Goal: Task Accomplishment & Management: Use online tool/utility

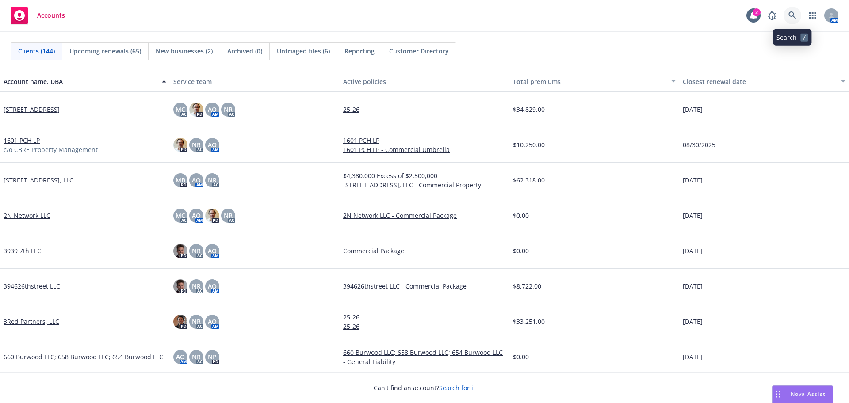
click at [794, 14] on icon at bounding box center [792, 15] width 8 height 8
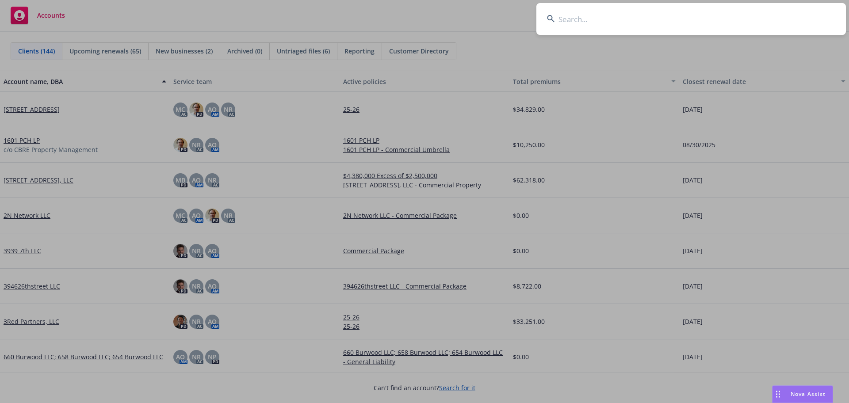
click at [763, 19] on input at bounding box center [691, 19] width 310 height 32
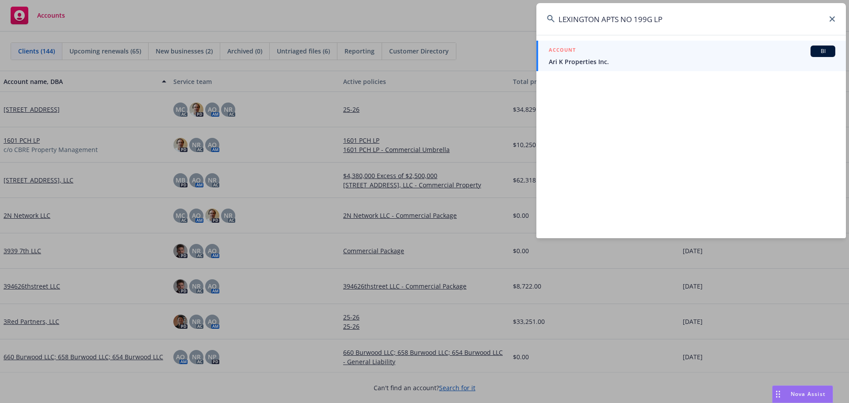
type input "LEXINGTON APTS NO 199G LP"
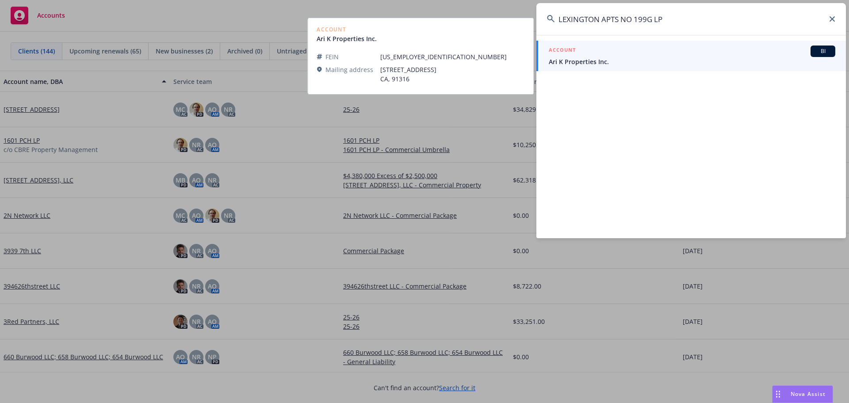
click at [665, 59] on span "Ari K Properties Inc." at bounding box center [692, 61] width 287 height 9
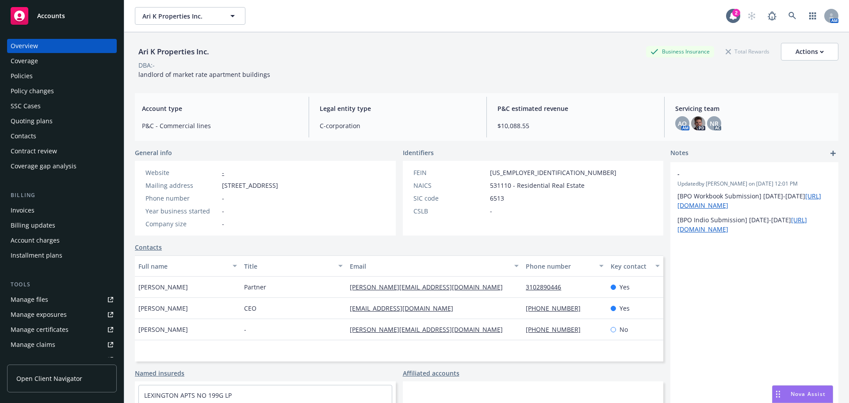
click at [63, 71] on div "Policies" at bounding box center [62, 76] width 103 height 14
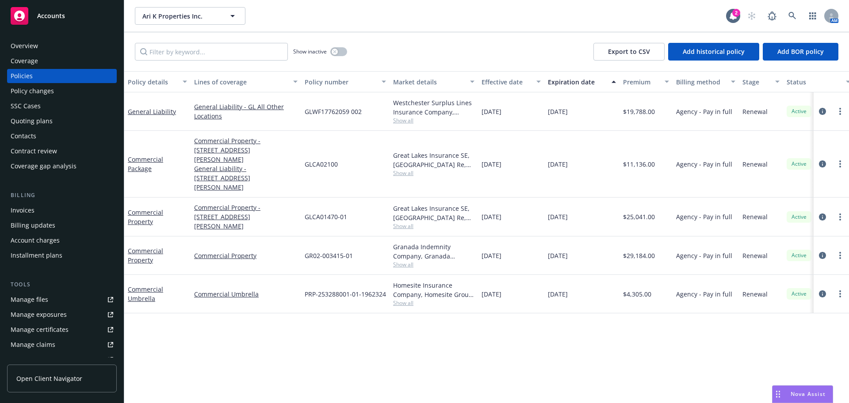
click at [63, 71] on div "Policies" at bounding box center [62, 76] width 103 height 14
click at [321, 376] on div "Policy details Lines of coverage Policy number Market details Effective date Ex…" at bounding box center [486, 237] width 725 height 332
click at [81, 206] on div "Invoices" at bounding box center [62, 210] width 103 height 14
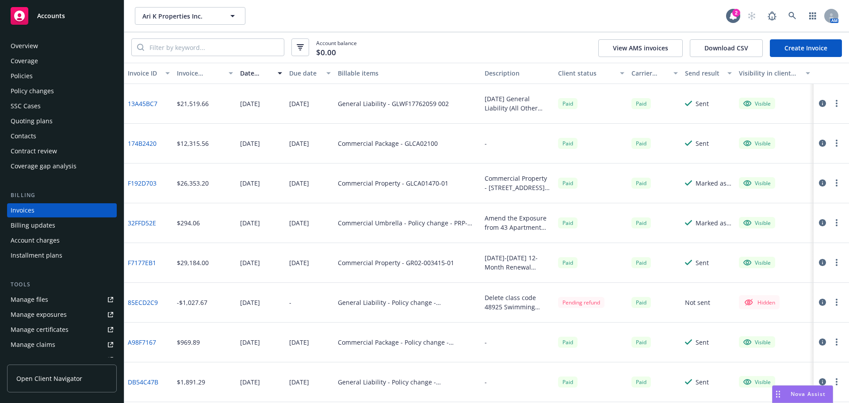
click at [61, 296] on link "Manage files" at bounding box center [62, 300] width 110 height 14
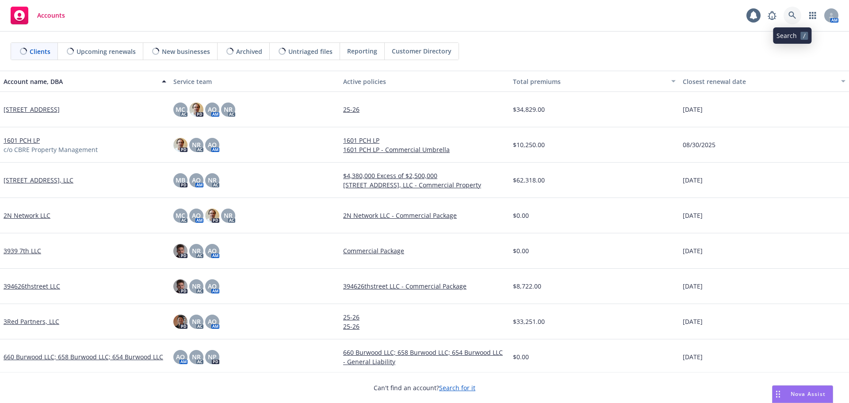
click at [788, 18] on link at bounding box center [792, 16] width 18 height 18
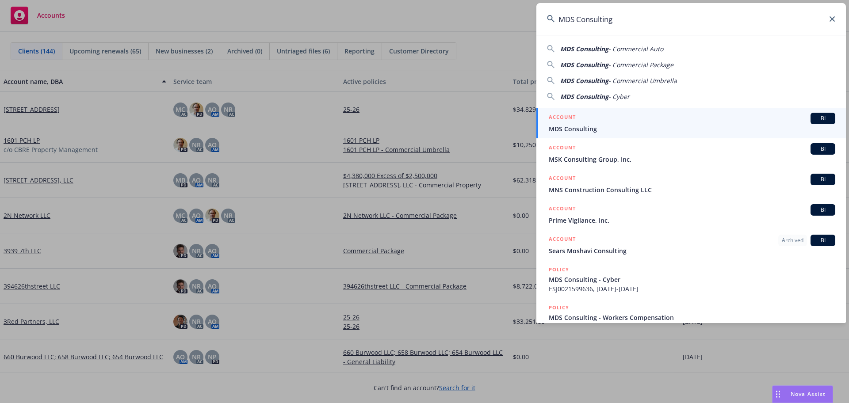
type input "MDS Consulting"
click at [708, 115] on div "ACCOUNT BI" at bounding box center [692, 118] width 287 height 11
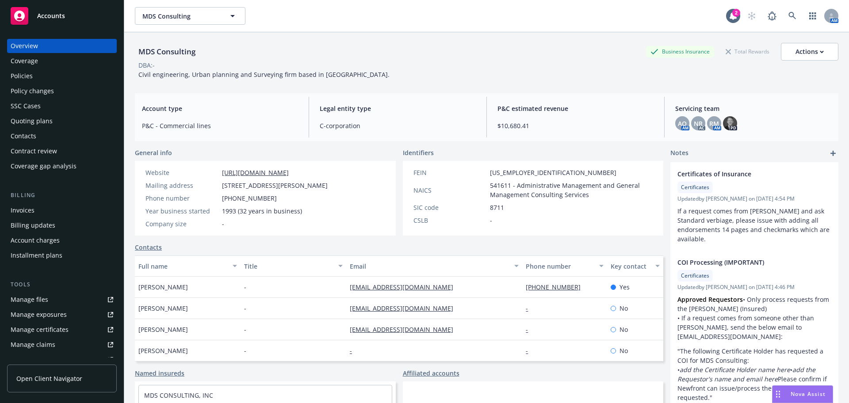
click at [61, 83] on div "Policies" at bounding box center [62, 76] width 103 height 14
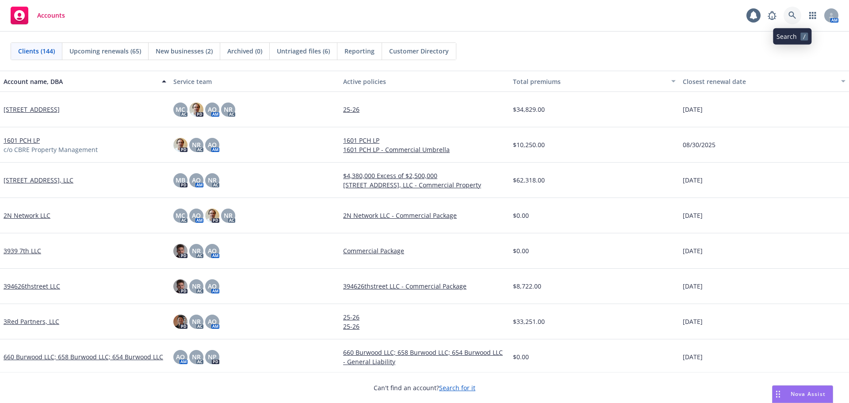
click at [791, 18] on icon at bounding box center [792, 15] width 8 height 8
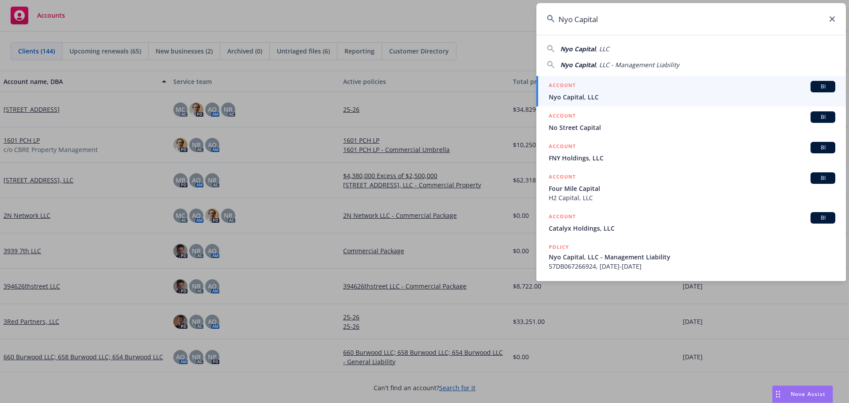
type input "Nyo Capital"
click at [722, 95] on span "Nyo Capital, LLC" at bounding box center [692, 96] width 287 height 9
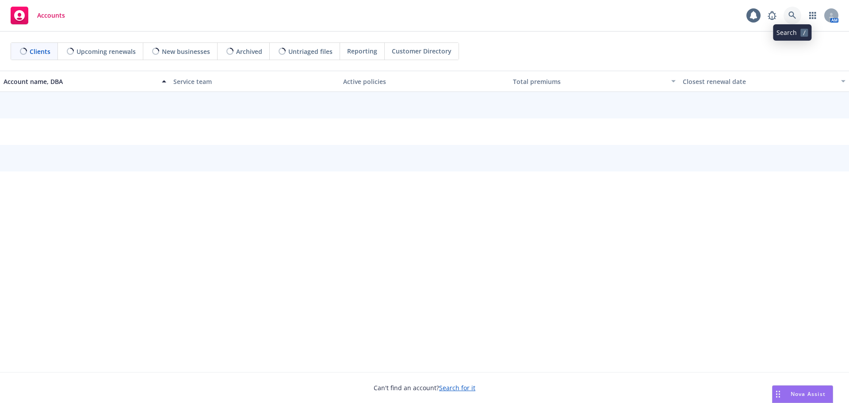
click at [791, 14] on icon at bounding box center [792, 15] width 8 height 8
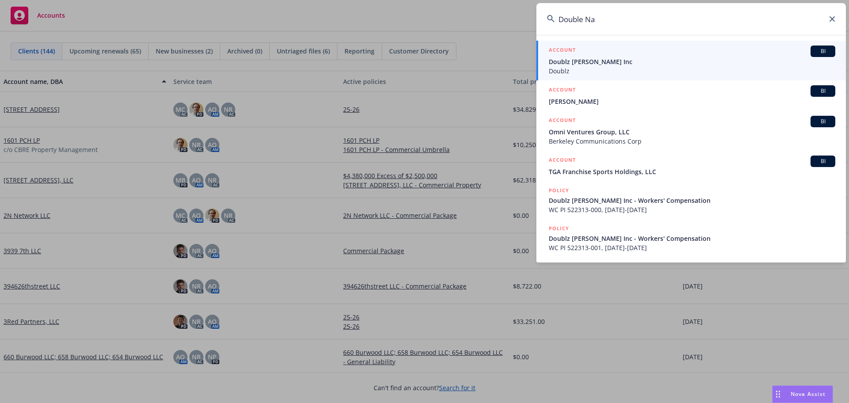
type input "Double Na"
click at [713, 61] on span "Doublz [PERSON_NAME] Inc" at bounding box center [692, 61] width 287 height 9
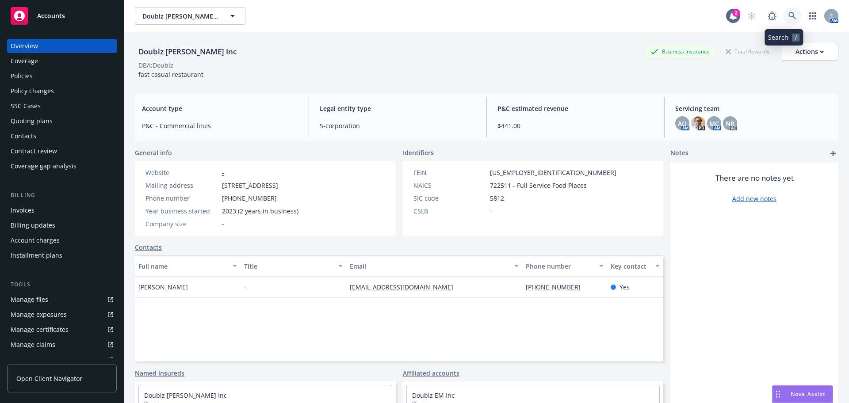
click at [788, 12] on icon at bounding box center [792, 16] width 8 height 8
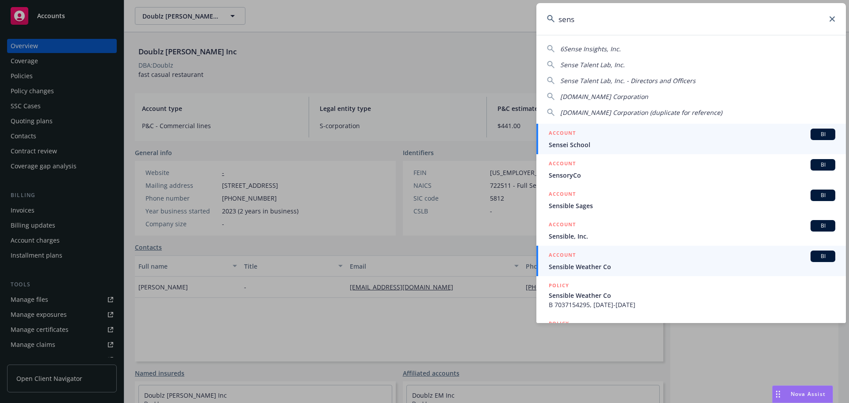
type input "sens"
click at [668, 260] on div "ACCOUNT BI" at bounding box center [692, 256] width 287 height 11
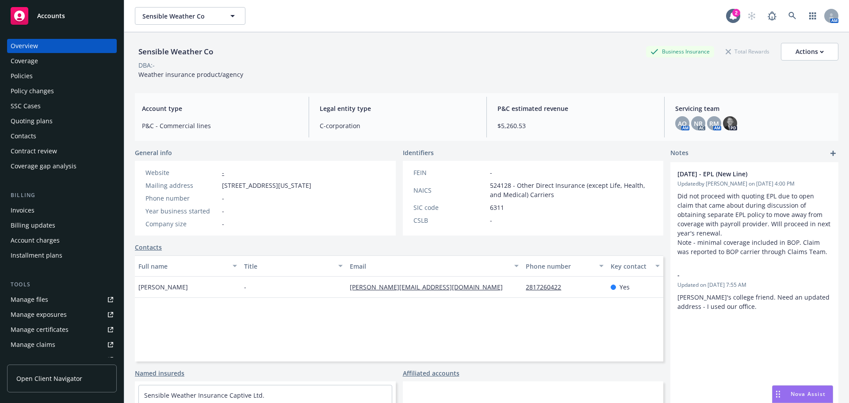
click at [46, 125] on div "Quoting plans" at bounding box center [32, 121] width 42 height 14
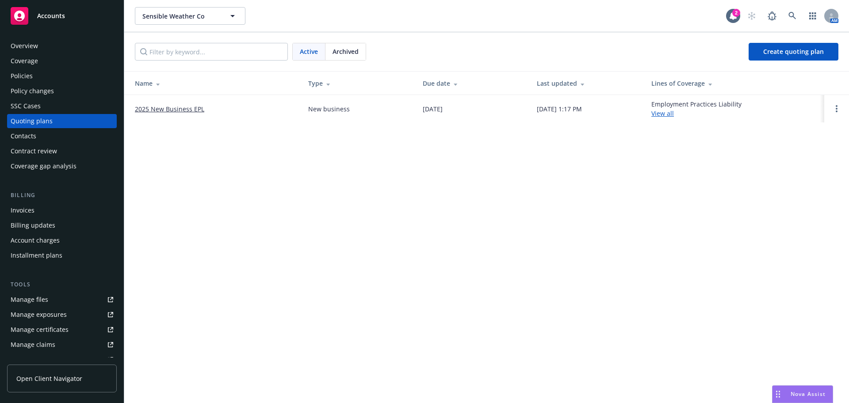
click at [167, 110] on link "2025 New Business EPL" at bounding box center [169, 108] width 69 height 9
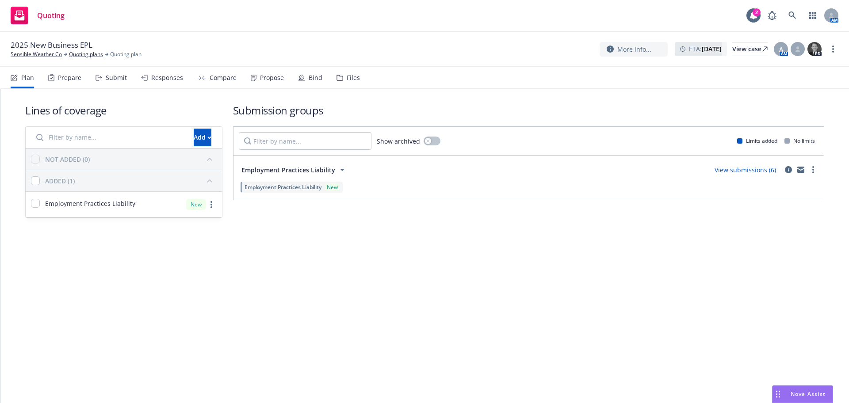
click at [67, 76] on div "Prepare" at bounding box center [69, 77] width 23 height 7
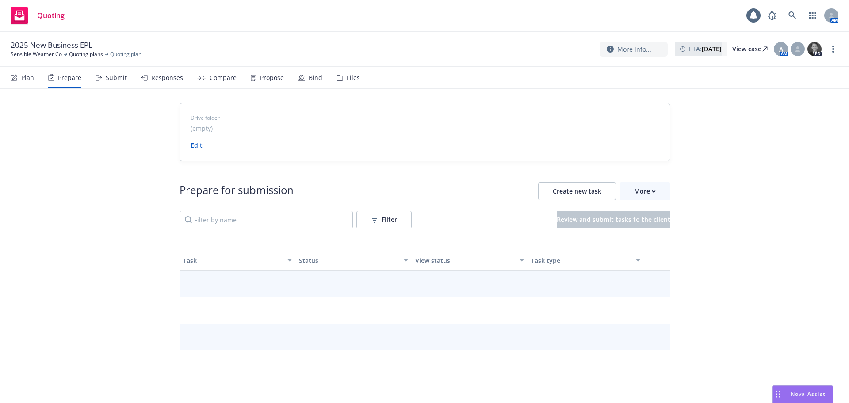
click at [117, 80] on div "Submit" at bounding box center [116, 77] width 21 height 7
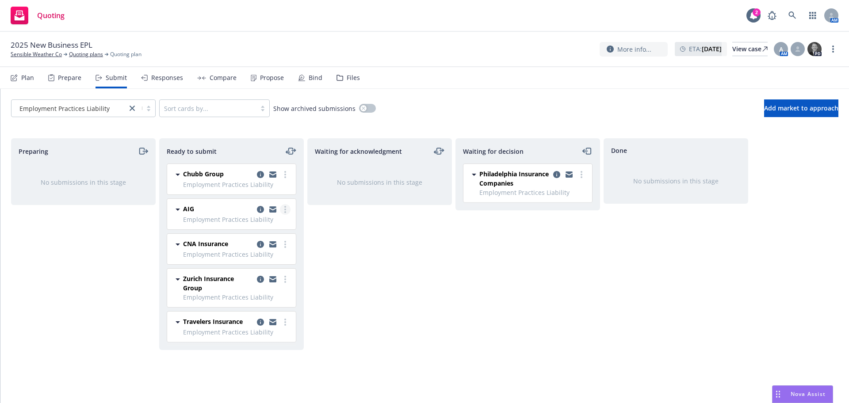
click at [286, 206] on icon "more" at bounding box center [285, 209] width 2 height 7
click at [259, 245] on span "Log acknowledgement" at bounding box center [245, 245] width 87 height 8
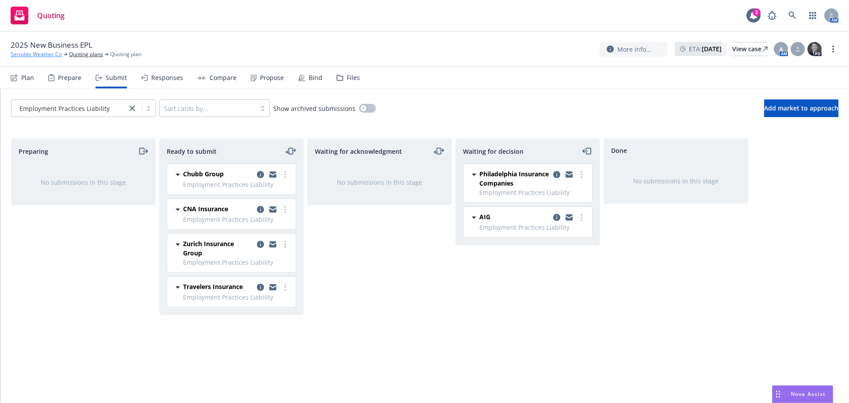
click at [50, 54] on link "Sensible Weather Co" at bounding box center [36, 54] width 51 height 8
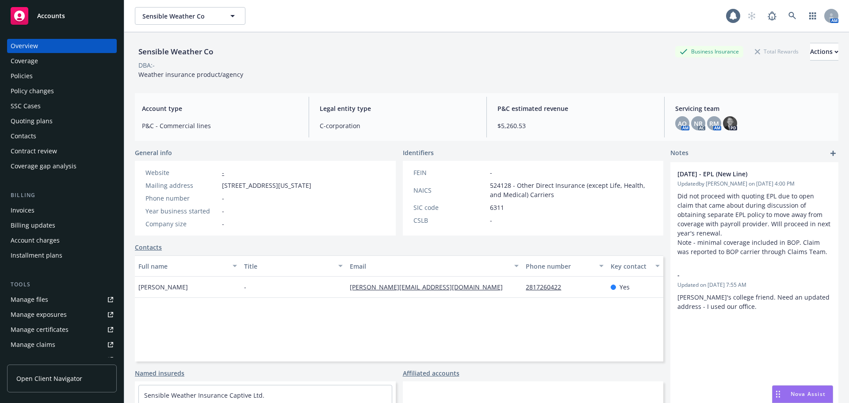
click at [57, 299] on link "Manage files" at bounding box center [62, 300] width 110 height 14
click at [53, 121] on div "Quoting plans" at bounding box center [62, 121] width 103 height 14
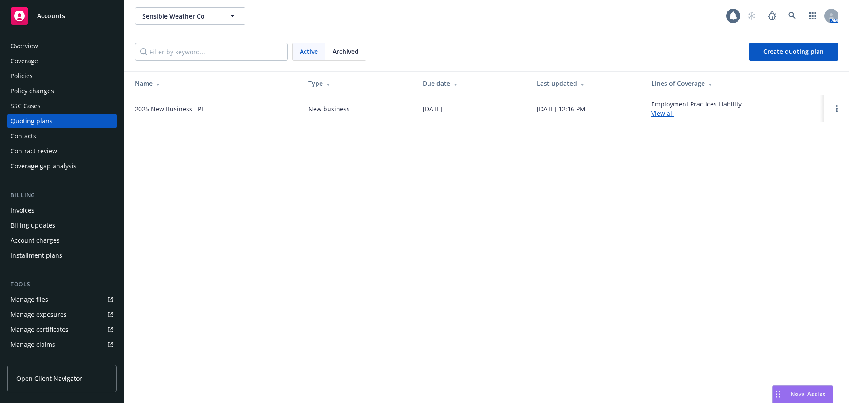
click at [164, 100] on td "2025 New Business EPL" at bounding box center [212, 108] width 177 height 27
click at [164, 106] on link "2025 New Business EPL" at bounding box center [169, 108] width 69 height 9
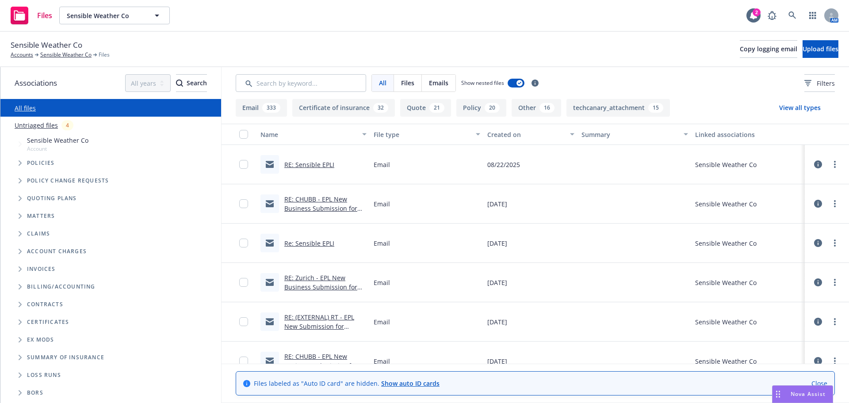
click at [20, 374] on icon "Folder Tree Example" at bounding box center [20, 375] width 3 height 5
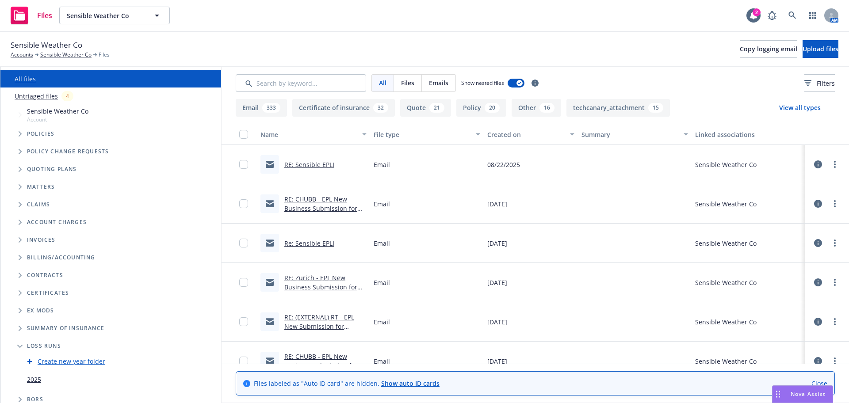
scroll to position [34, 0]
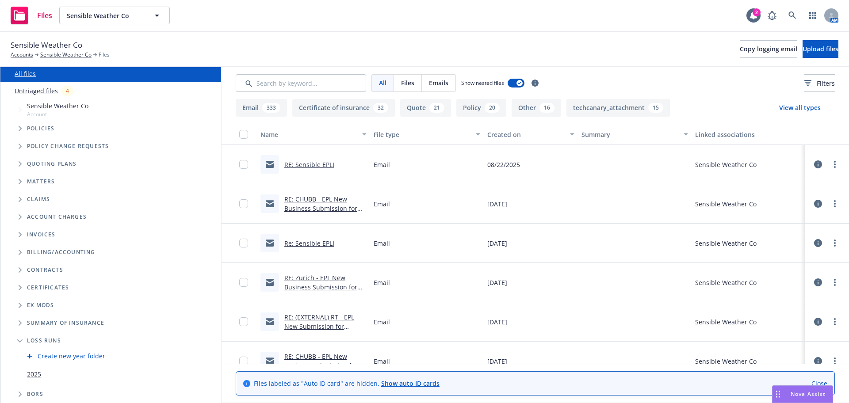
click at [31, 379] on div "2025" at bounding box center [34, 374] width 14 height 13
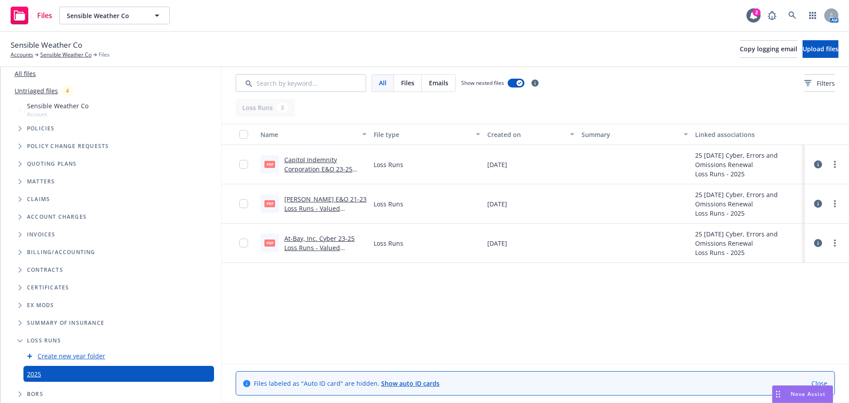
click at [18, 73] on link "All files" at bounding box center [25, 73] width 21 height 8
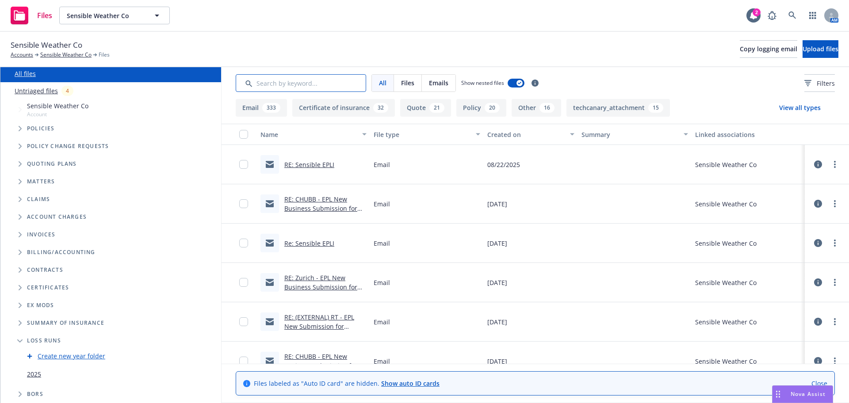
click at [279, 88] on input "Search by keyword..." at bounding box center [301, 83] width 130 height 18
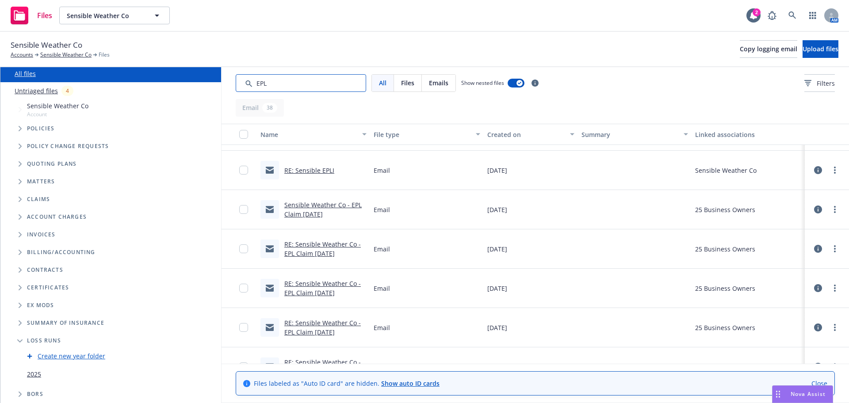
scroll to position [270, 0]
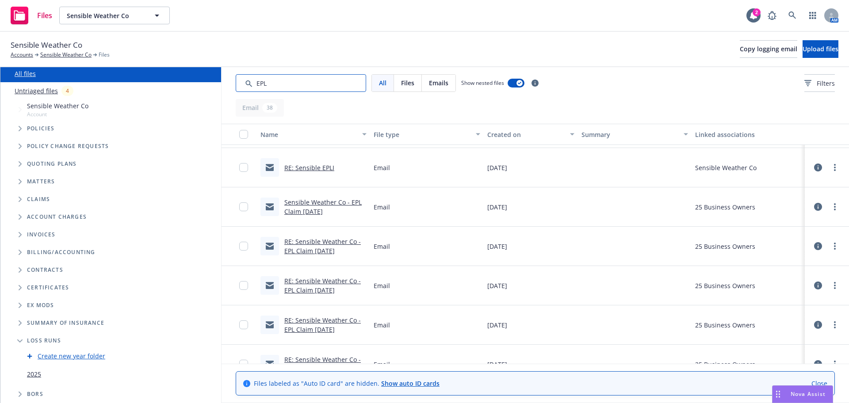
type input "EPL"
click at [300, 214] on link "Sensible Weather Co - EPL Claim 4/4/25" at bounding box center [322, 207] width 77 height 18
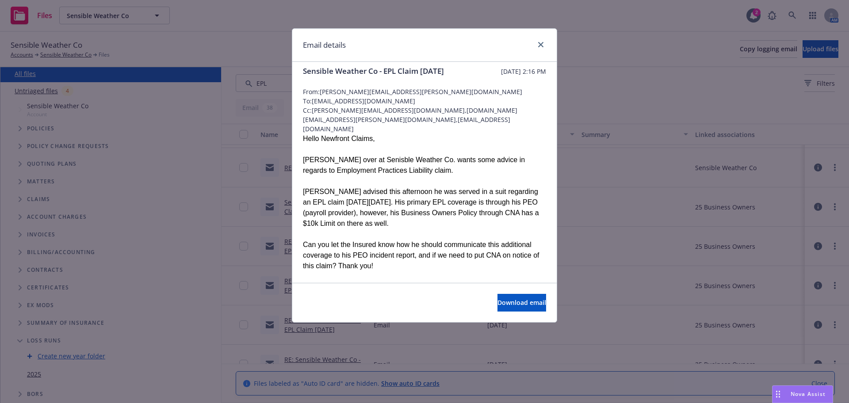
scroll to position [8, 0]
click at [539, 45] on icon "close" at bounding box center [540, 44] width 5 height 5
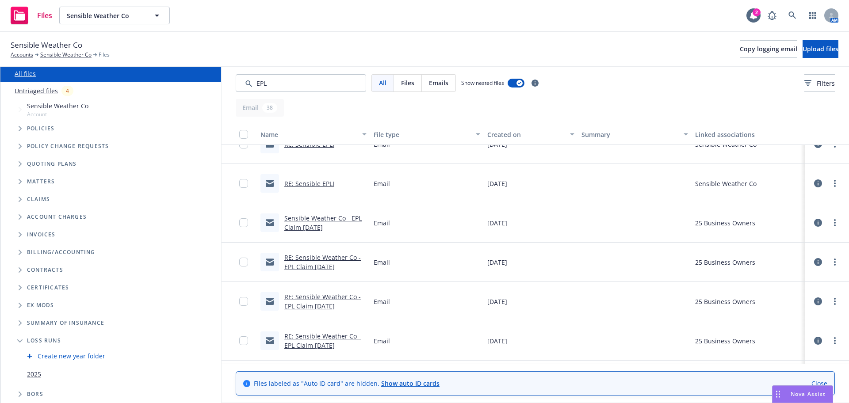
scroll to position [257, 0]
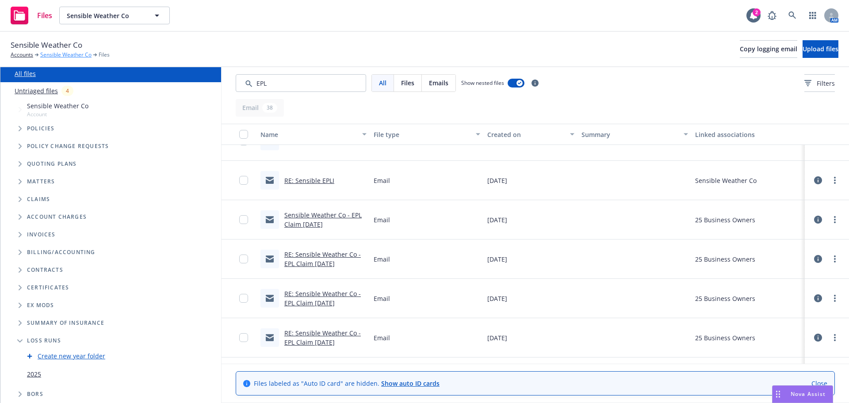
click at [68, 57] on link "Sensible Weather Co" at bounding box center [65, 55] width 51 height 8
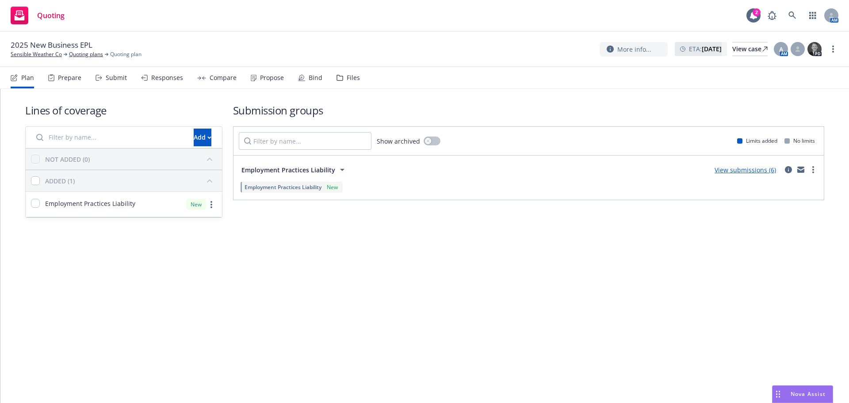
click at [107, 84] on div "Submit" at bounding box center [111, 77] width 31 height 21
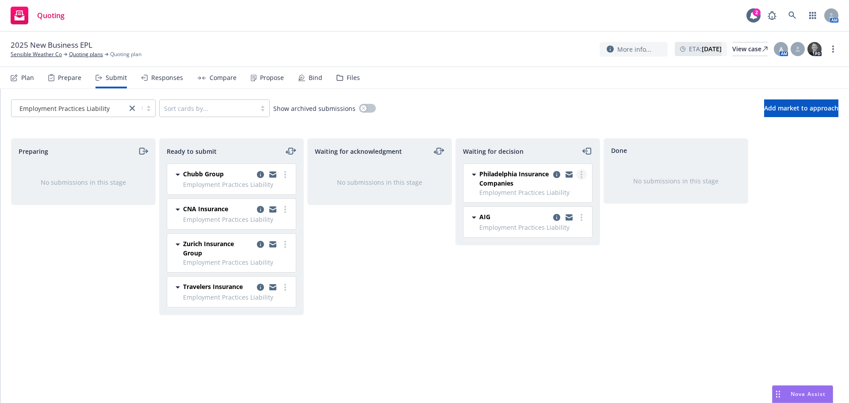
click at [582, 173] on link "more" at bounding box center [581, 174] width 11 height 11
click at [547, 249] on span "Add declined decision" at bounding box center [541, 245] width 87 height 8
click at [793, 99] on button "Add market to approach" at bounding box center [801, 108] width 74 height 18
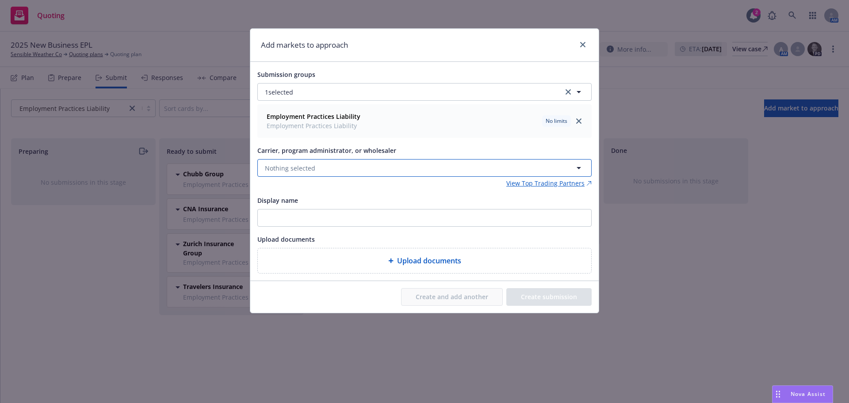
click at [540, 164] on button "Nothing selected" at bounding box center [424, 168] width 334 height 18
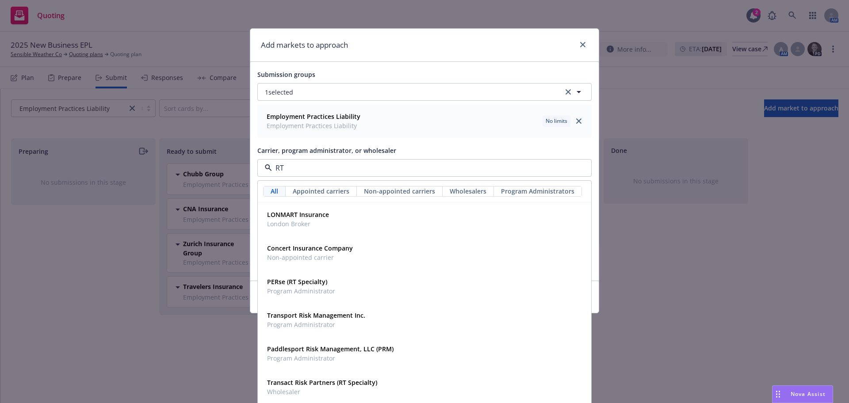
type input "RT S"
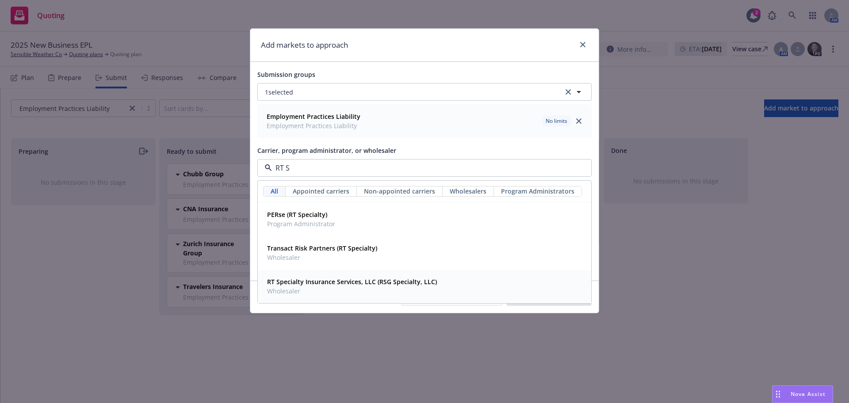
click at [399, 289] on span "Wholesaler" at bounding box center [352, 291] width 170 height 9
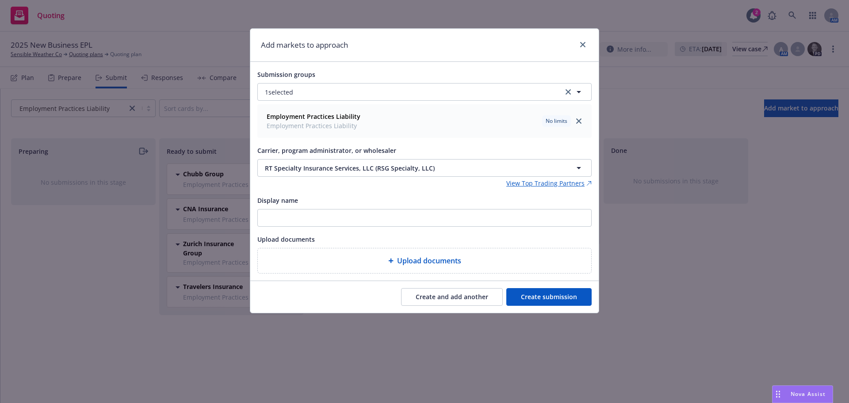
click at [563, 301] on button "Create submission" at bounding box center [548, 297] width 85 height 18
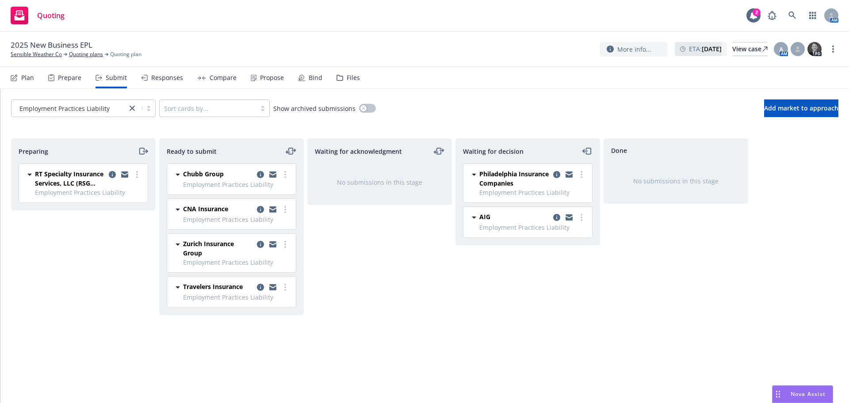
click at [141, 150] on icon "moveRight" at bounding box center [143, 151] width 10 height 11
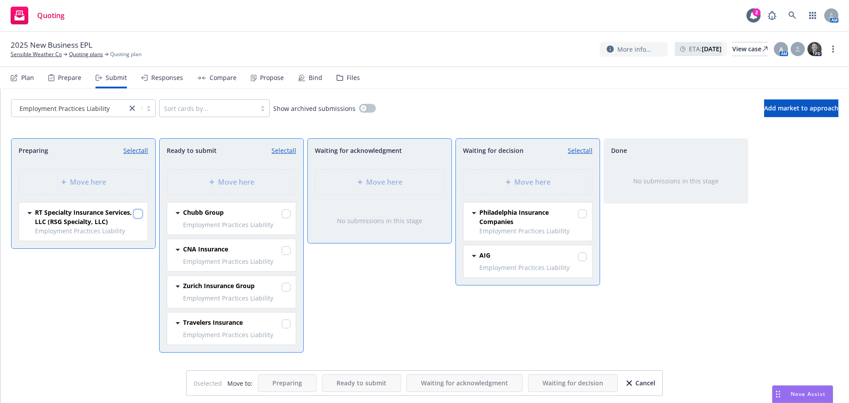
click at [138, 213] on input "checkbox" at bounding box center [138, 214] width 9 height 9
checkbox input "true"
click at [556, 173] on div "Move here" at bounding box center [527, 182] width 129 height 25
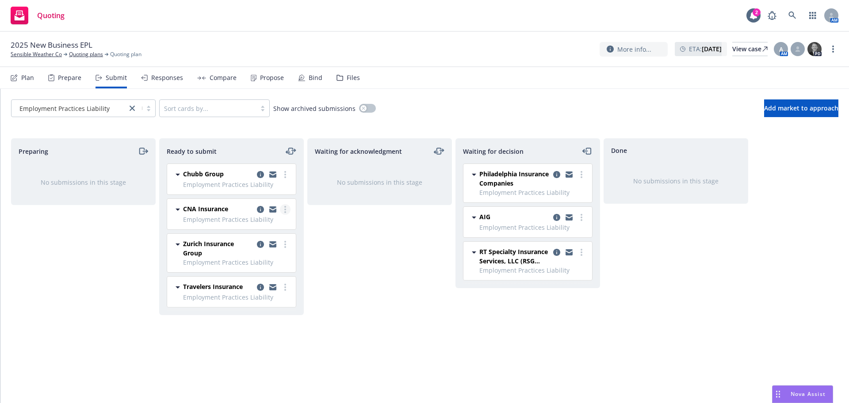
click at [286, 213] on link "more" at bounding box center [285, 209] width 11 height 11
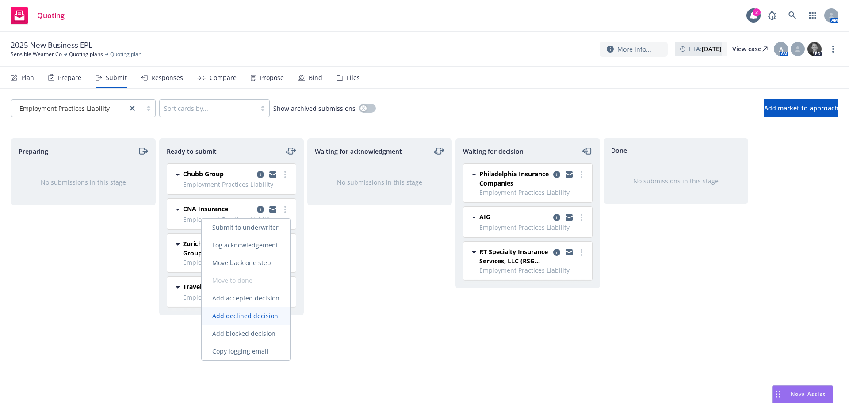
click at [260, 315] on span "Add declined decision" at bounding box center [245, 316] width 87 height 8
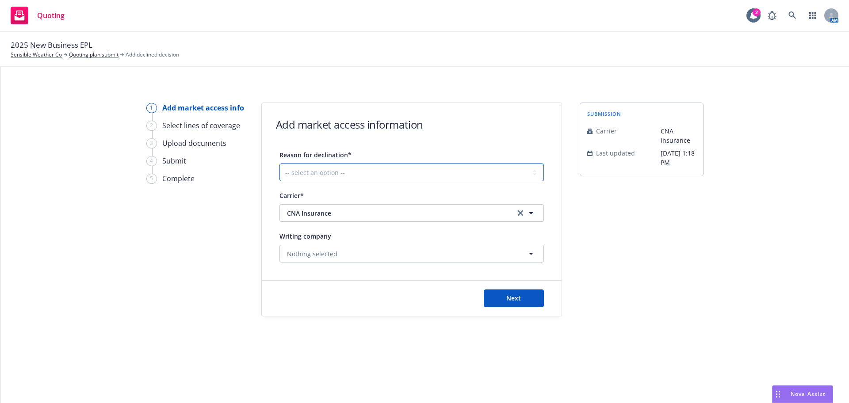
click at [344, 175] on select "-- select an option -- Cannot compete with other markets Carrier non-renewed Ca…" at bounding box center [411, 173] width 264 height 18
click at [294, 166] on select "-- select an option -- Cannot compete with other markets Carrier non-renewed Ca…" at bounding box center [411, 173] width 264 height 18
select select "DOES_NOT_FIT_UNDERWRITER_APPETITE"
click at [279, 164] on select "-- select an option -- Cannot compete with other markets Carrier non-renewed Ca…" at bounding box center [411, 173] width 264 height 18
click at [497, 302] on button "Next" at bounding box center [514, 299] width 60 height 18
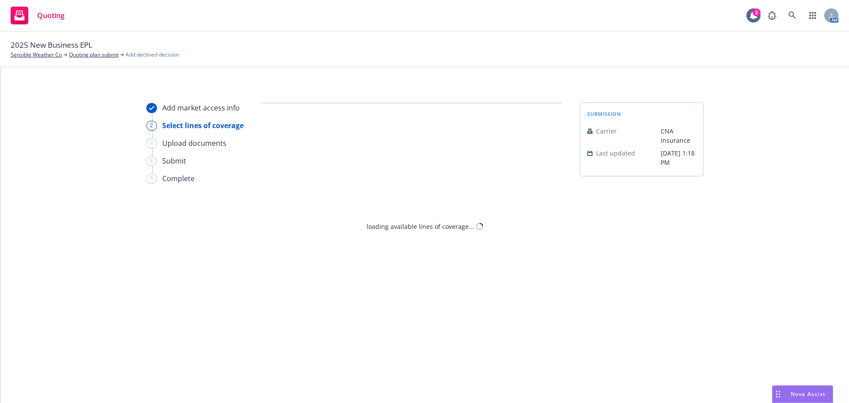
select select "DOES_NOT_FIT_UNDERWRITER_APPETITE"
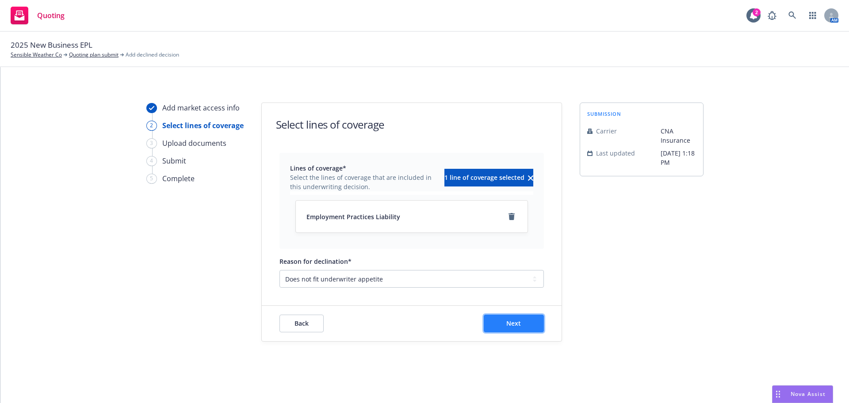
click at [515, 325] on span "Next" at bounding box center [513, 323] width 15 height 8
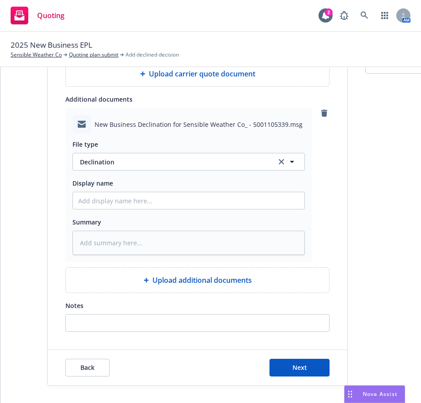
scroll to position [107, 0]
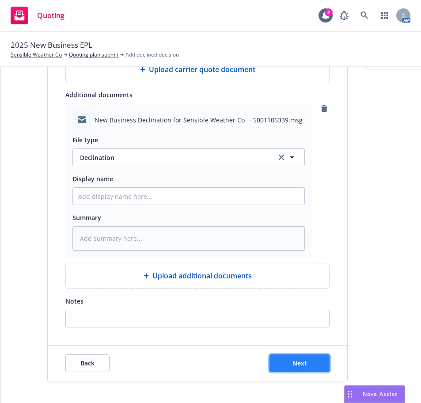
click at [297, 367] on span "Next" at bounding box center [300, 363] width 15 height 8
type textarea "x"
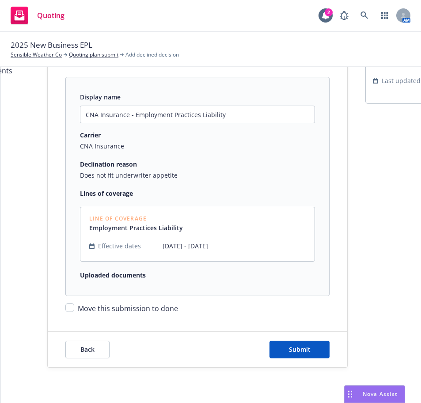
scroll to position [100, 0]
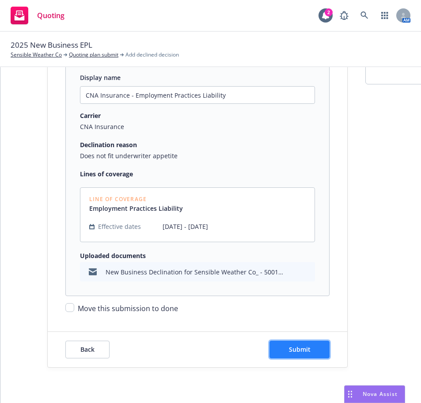
click at [291, 345] on span "Submit" at bounding box center [300, 349] width 22 height 8
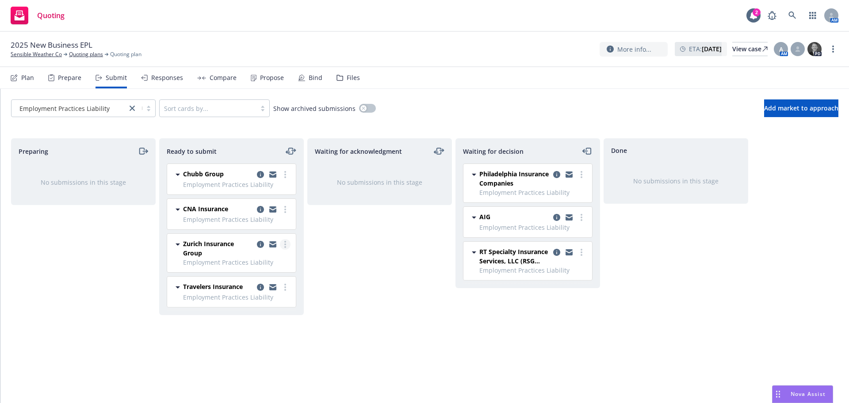
click at [285, 246] on icon "more" at bounding box center [285, 244] width 2 height 7
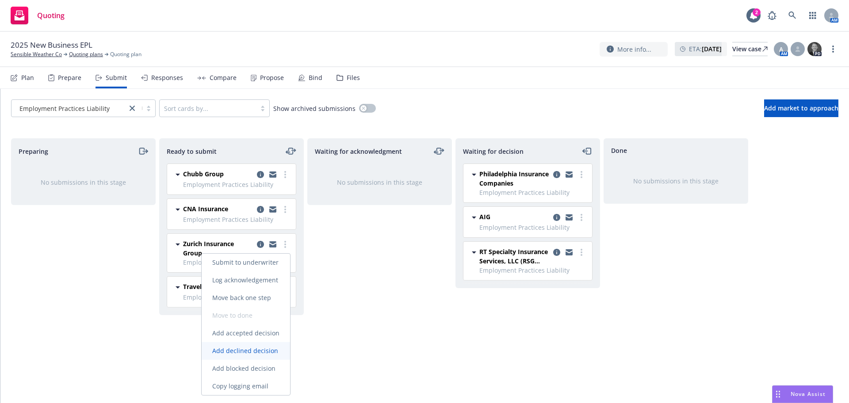
click at [250, 354] on span "Add declined decision" at bounding box center [245, 351] width 87 height 8
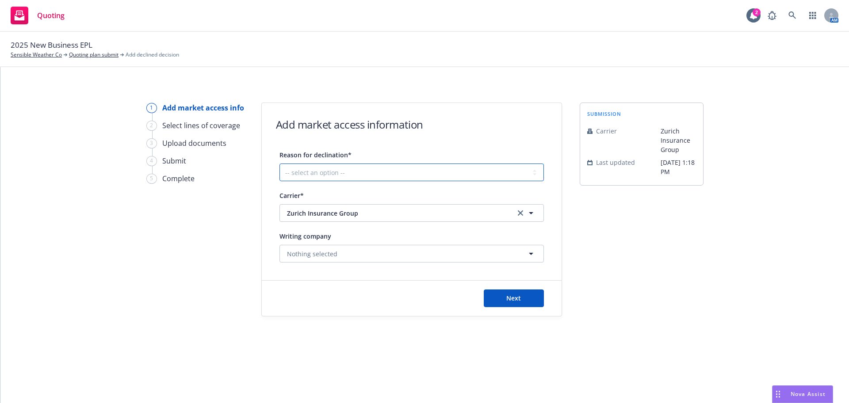
click at [383, 176] on select "-- select an option -- Cannot compete with other markets Carrier non-renewed Ca…" at bounding box center [411, 173] width 264 height 18
click at [279, 164] on select "-- select an option -- Cannot compete with other markets Carrier non-renewed Ca…" at bounding box center [411, 173] width 264 height 18
click at [357, 171] on select "-- select an option -- Cannot compete with other markets Carrier non-renewed Ca…" at bounding box center [411, 173] width 264 height 18
select select "OTHER"
click at [279, 164] on select "-- select an option -- Cannot compete with other markets Carrier non-renewed Ca…" at bounding box center [411, 173] width 264 height 18
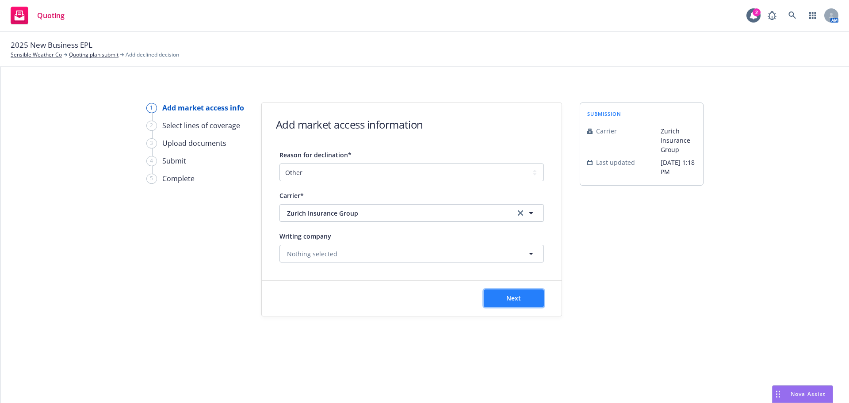
click at [421, 295] on button "Next" at bounding box center [514, 299] width 60 height 18
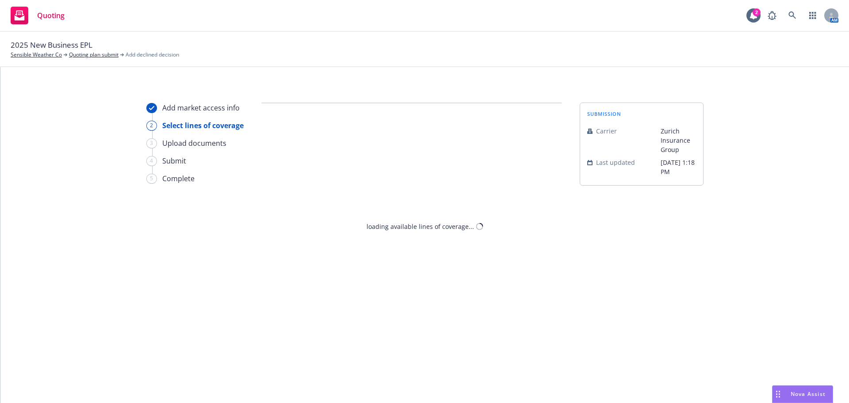
select select "OTHER"
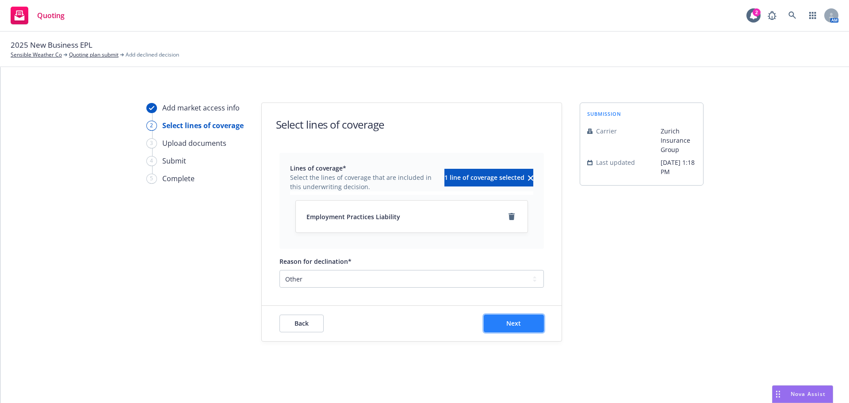
click at [421, 326] on span "Next" at bounding box center [513, 323] width 15 height 8
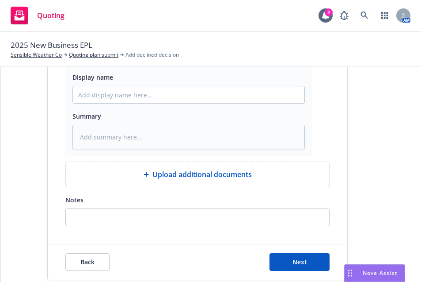
scroll to position [213, 0]
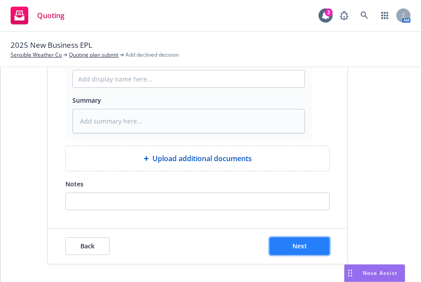
click at [287, 245] on button "Next" at bounding box center [300, 246] width 60 height 18
type textarea "x"
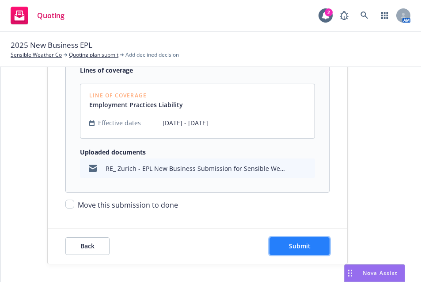
click at [289, 241] on span "Submit" at bounding box center [300, 245] width 22 height 8
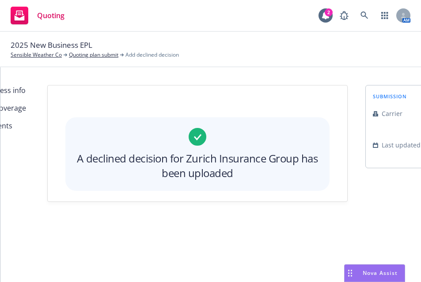
scroll to position [0, 0]
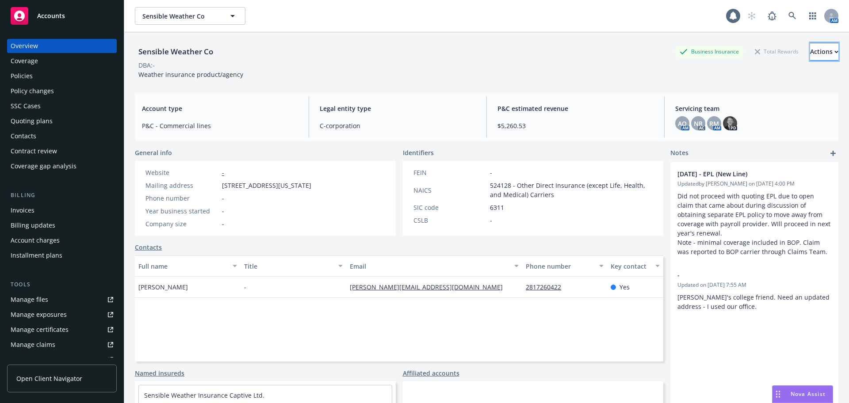
click at [815, 49] on button "Actions" at bounding box center [824, 52] width 28 height 18
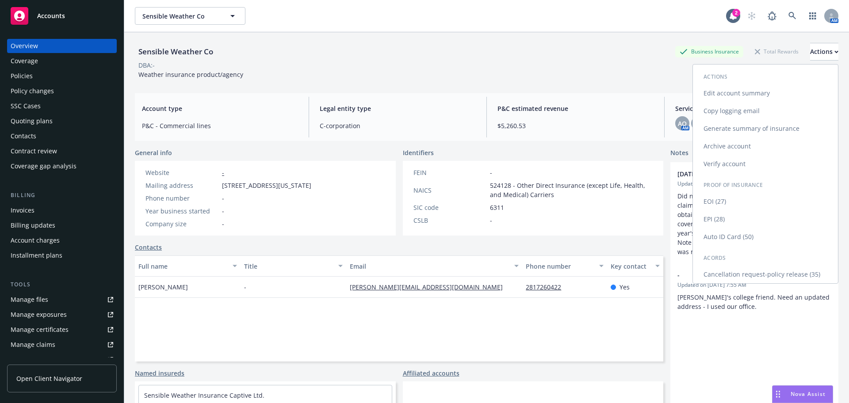
click at [778, 107] on link "Copy logging email" at bounding box center [765, 111] width 145 height 18
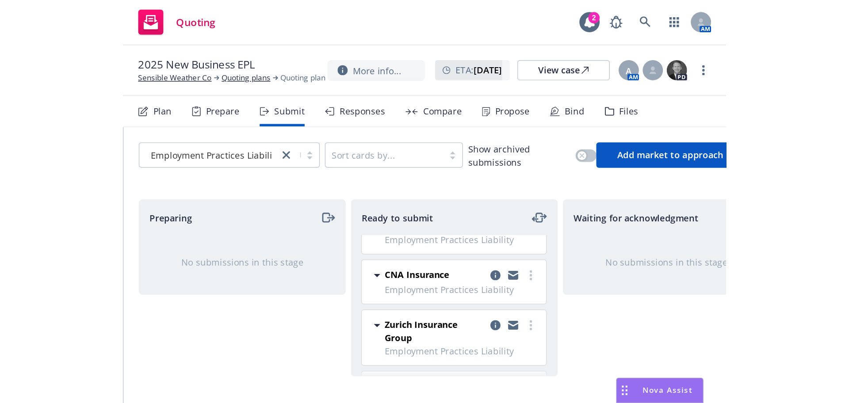
scroll to position [15, 0]
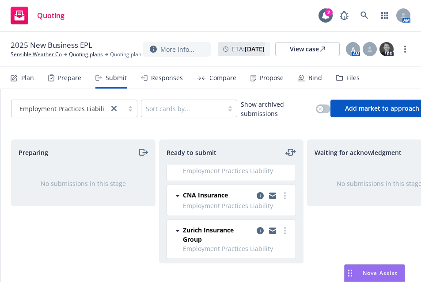
click at [283, 198] on div "CNA Insurance Employment Practices Liability [DATE] 1:18 PM" at bounding box center [231, 200] width 129 height 31
click at [284, 195] on circle "more" at bounding box center [285, 196] width 2 height 2
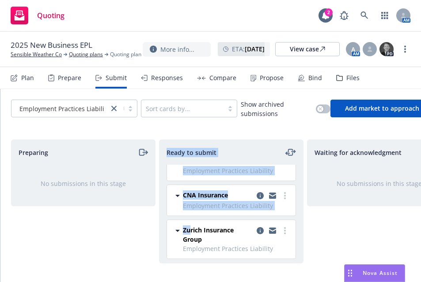
drag, startPoint x: 181, startPoint y: 233, endPoint x: 124, endPoint y: 219, distance: 58.6
click at [124, 219] on div "Preparing No submissions in this stage Ready to submit Chubb Group Employment P…" at bounding box center [211, 201] width 400 height 124
click at [284, 194] on icon "more" at bounding box center [285, 195] width 2 height 7
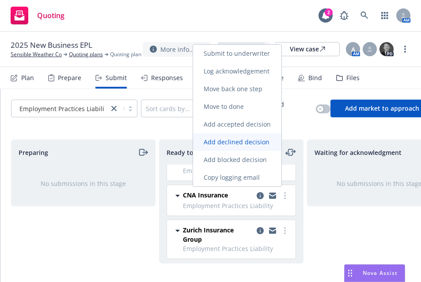
click at [248, 145] on span "Add declined decision" at bounding box center [236, 142] width 87 height 8
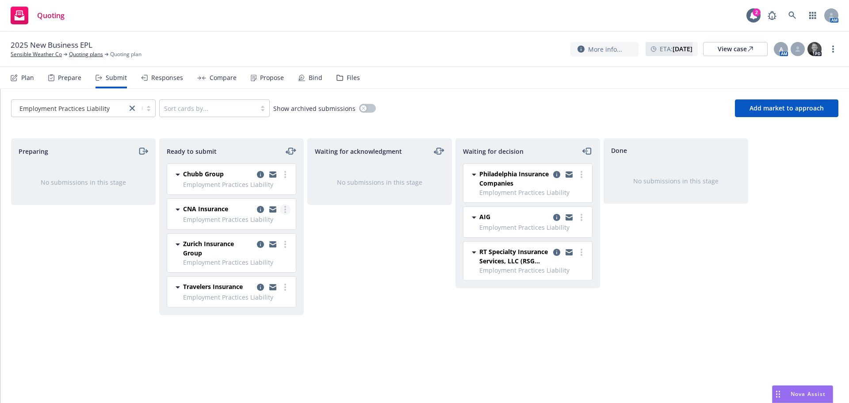
click at [287, 211] on link "more" at bounding box center [285, 209] width 11 height 11
click at [341, 231] on div "Waiting for acknowledgment No submissions in this stage" at bounding box center [379, 261] width 145 height 246
click at [290, 154] on icon "moveLeftRight" at bounding box center [291, 151] width 4 height 6
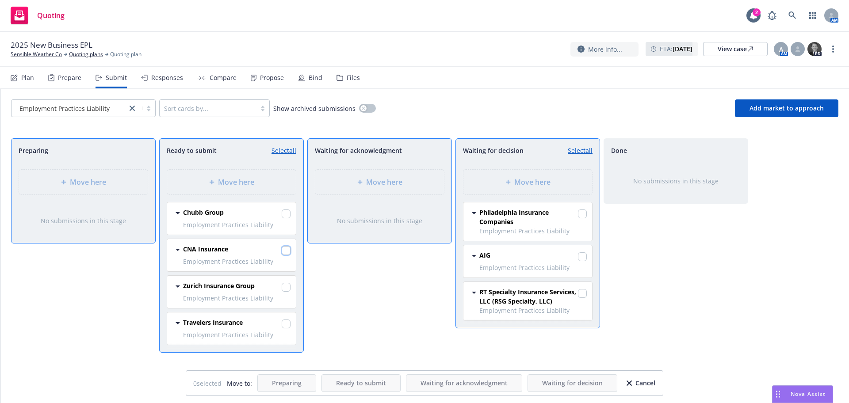
click at [283, 250] on input "checkbox" at bounding box center [286, 250] width 9 height 9
checkbox input "true"
click at [287, 281] on input "checkbox" at bounding box center [286, 287] width 9 height 9
checkbox input "true"
click at [421, 173] on div "Move here" at bounding box center [527, 182] width 129 height 25
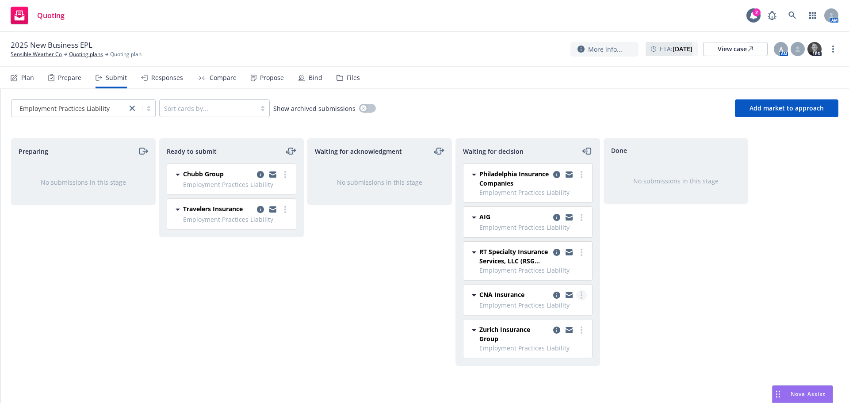
click at [421, 281] on link "more" at bounding box center [581, 295] width 11 height 11
click at [421, 243] on span "Add declined decision" at bounding box center [541, 241] width 87 height 8
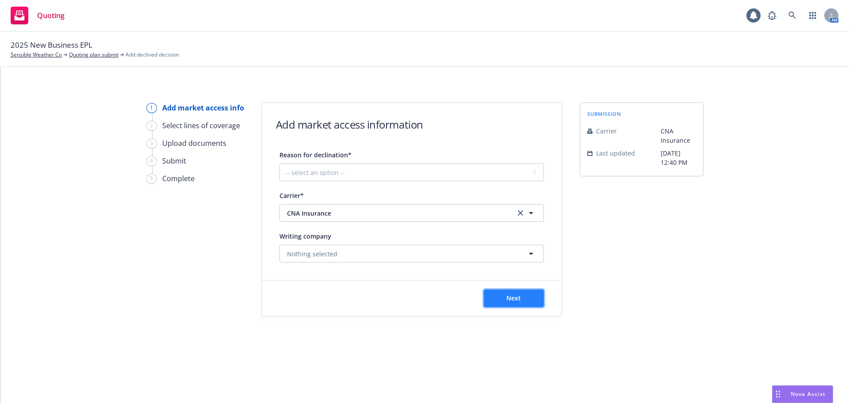
click at [421, 281] on span "Next" at bounding box center [513, 298] width 15 height 8
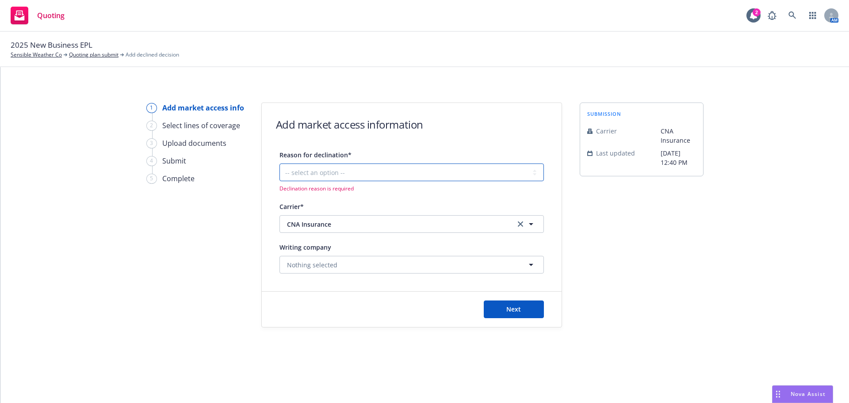
click at [421, 172] on select "-- select an option -- Cannot compete with other markets Carrier non-renewed Ca…" at bounding box center [411, 173] width 264 height 18
select select "DOES_NOT_FIT_UNDERWRITER_APPETITE"
click at [279, 164] on select "-- select an option -- Cannot compete with other markets Carrier non-renewed Ca…" at bounding box center [411, 173] width 264 height 18
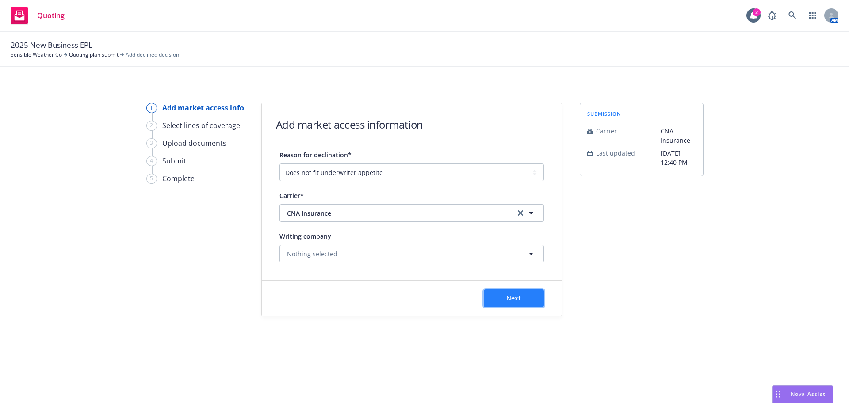
click at [421, 281] on span "Next" at bounding box center [513, 298] width 15 height 8
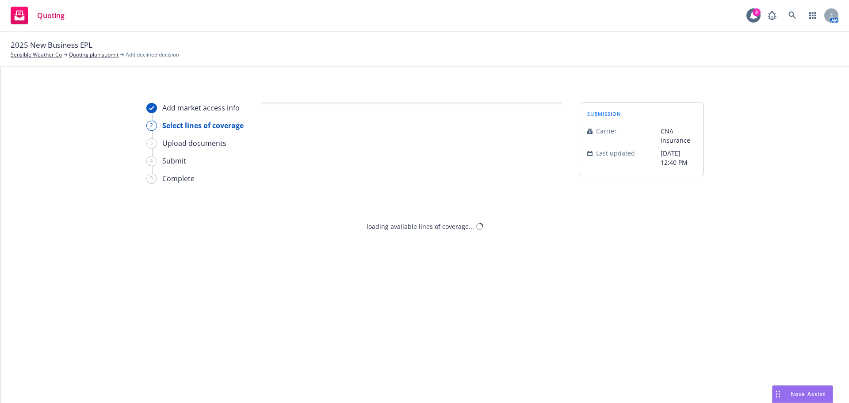
select select "DOES_NOT_FIT_UNDERWRITER_APPETITE"
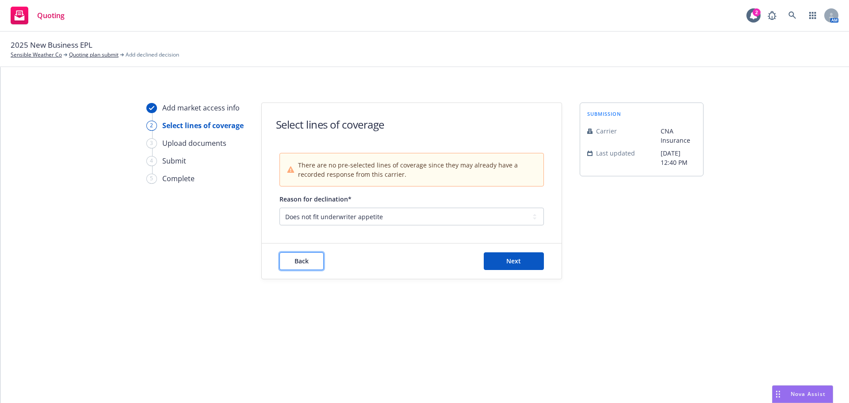
click at [298, 262] on span "Back" at bounding box center [301, 261] width 14 height 8
select select "DOES_NOT_FIT_UNDERWRITER_APPETITE"
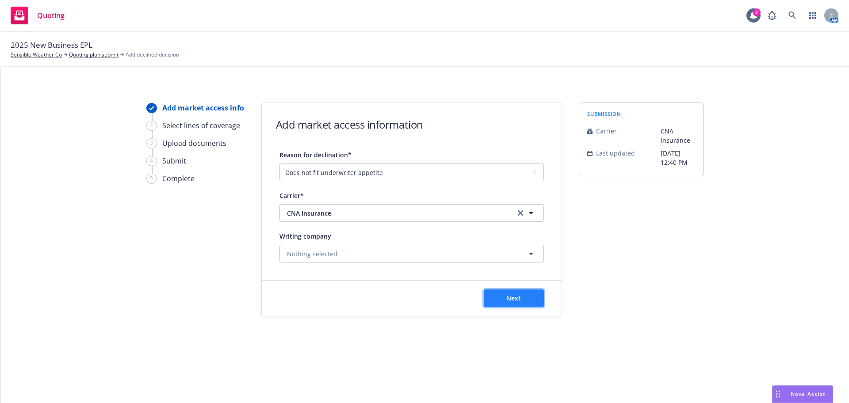
click at [421, 281] on span "Next" at bounding box center [513, 298] width 15 height 8
select select "DOES_NOT_FIT_UNDERWRITER_APPETITE"
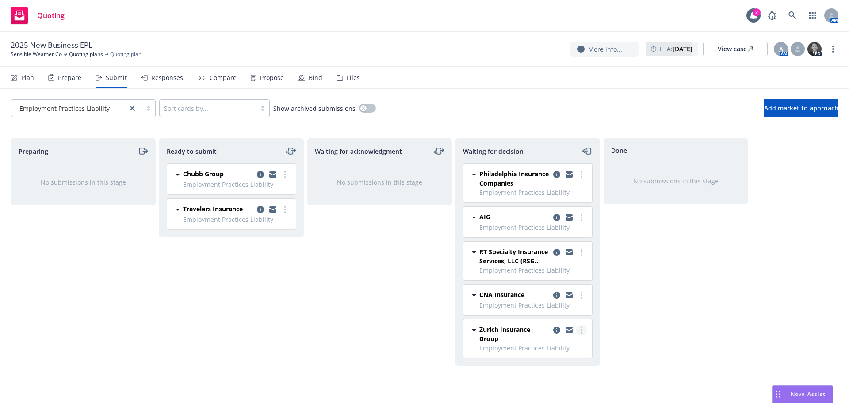
click at [582, 330] on link "more" at bounding box center [581, 330] width 11 height 11
click at [163, 67] on div "Responses" at bounding box center [162, 77] width 42 height 21
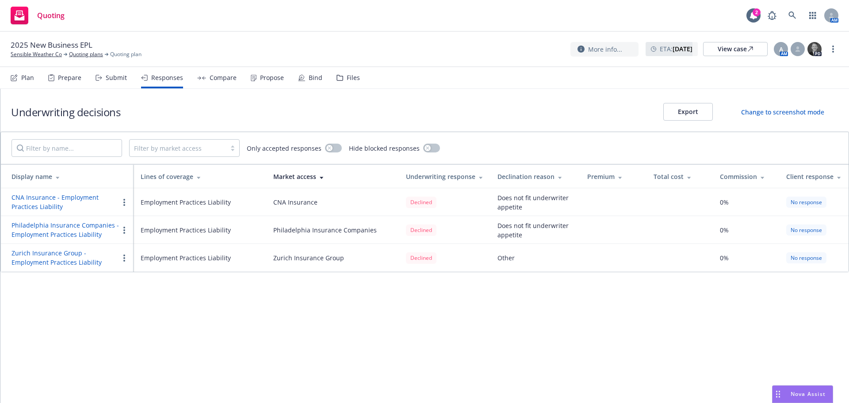
click at [102, 75] on div "Submit" at bounding box center [111, 77] width 31 height 21
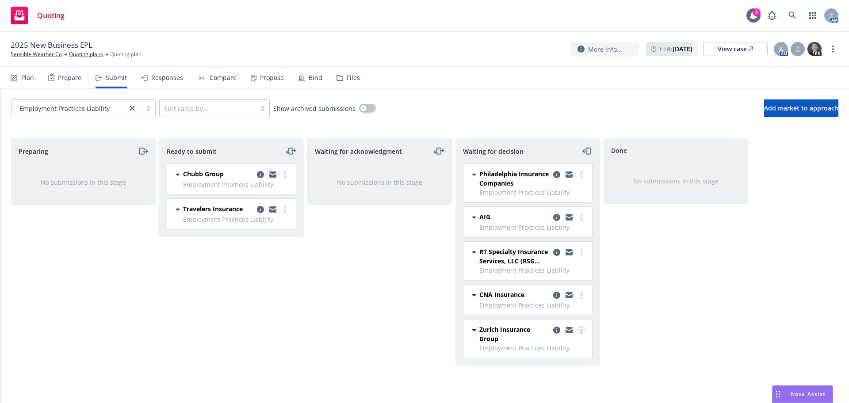
click at [579, 329] on link "more" at bounding box center [581, 330] width 11 height 11
click at [535, 243] on span "Move to done" at bounding box center [528, 241] width 61 height 8
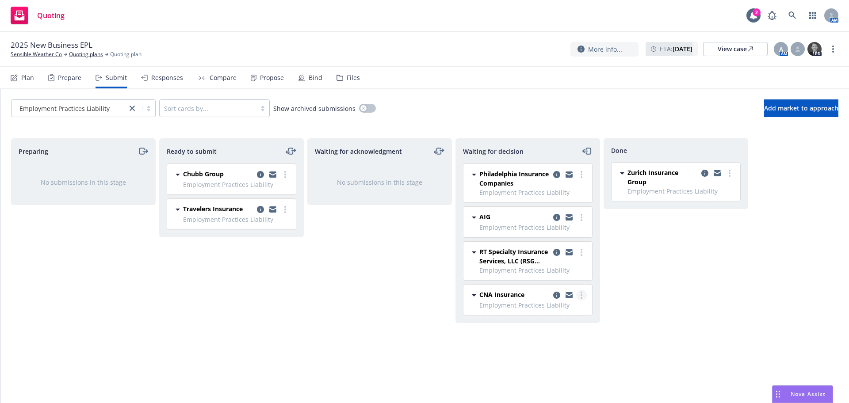
click at [584, 297] on link "more" at bounding box center [581, 295] width 11 height 11
click at [546, 204] on span "Move to done" at bounding box center [528, 206] width 61 height 8
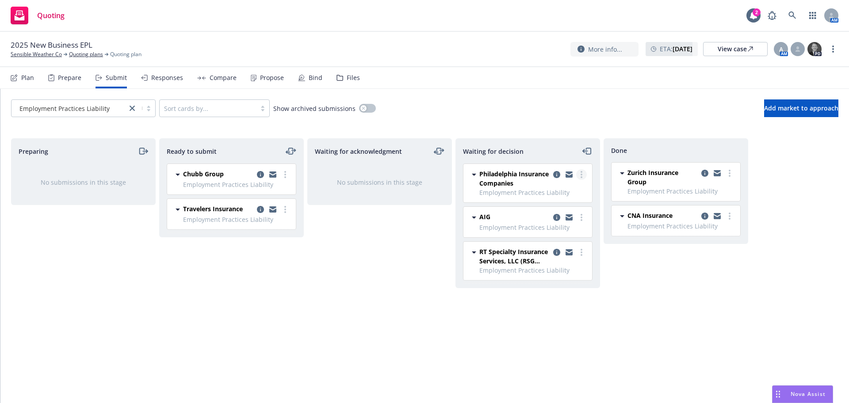
click at [580, 175] on link "more" at bounding box center [581, 174] width 11 height 11
click at [545, 206] on span "Move to done" at bounding box center [528, 210] width 61 height 8
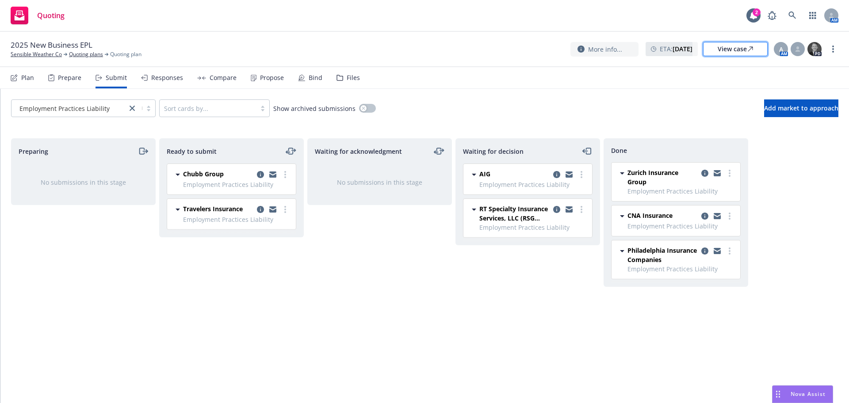
click at [726, 50] on div "View case" at bounding box center [735, 48] width 35 height 13
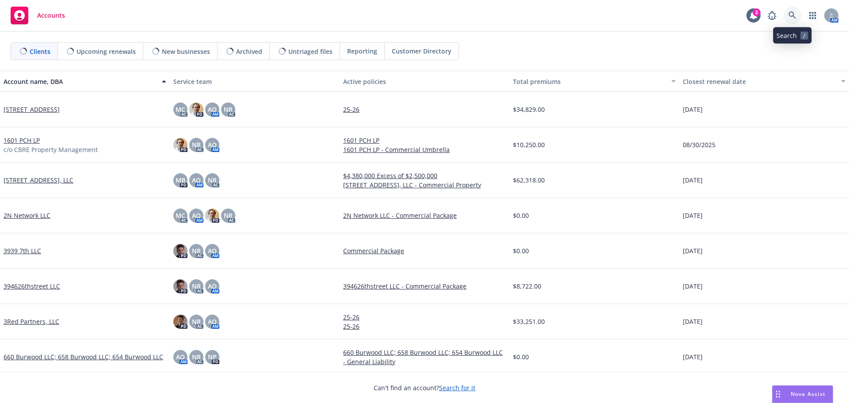
click at [792, 16] on icon at bounding box center [792, 15] width 8 height 8
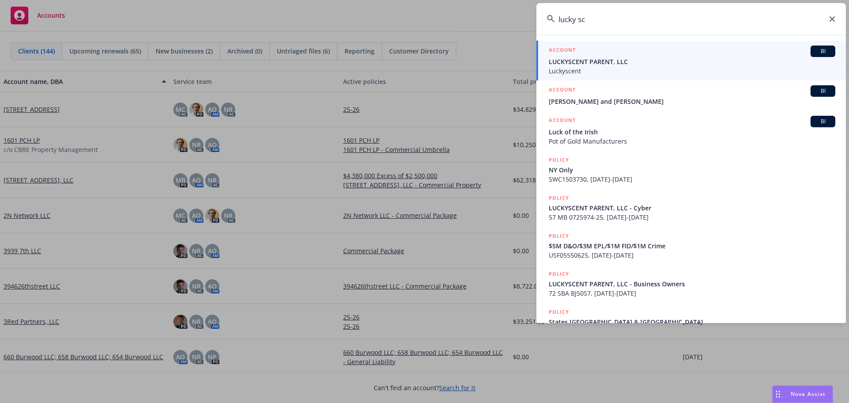
type input "lucky sc"
click at [739, 60] on span "LUCKYSCENT PARENT, LLC" at bounding box center [692, 61] width 287 height 9
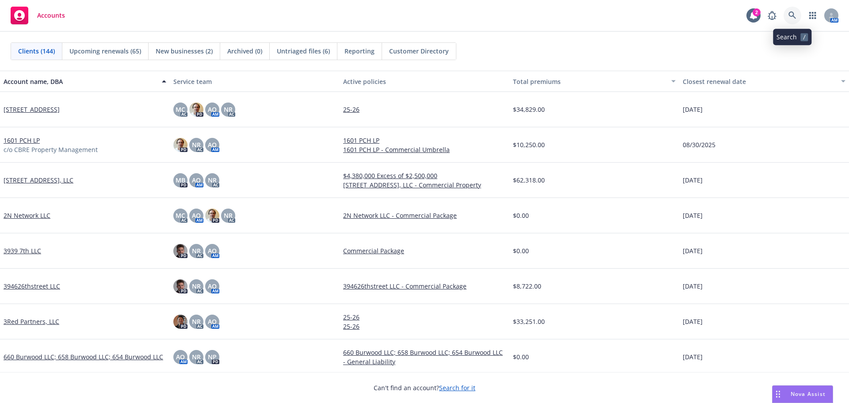
click at [792, 12] on icon at bounding box center [792, 15] width 8 height 8
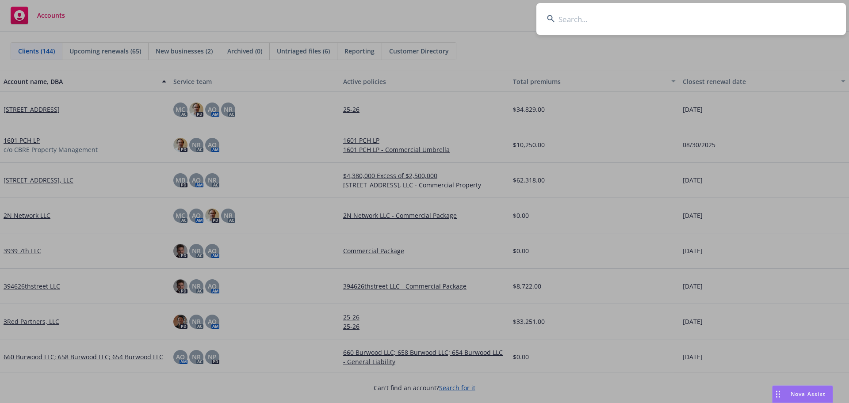
click at [711, 18] on input at bounding box center [691, 19] width 310 height 32
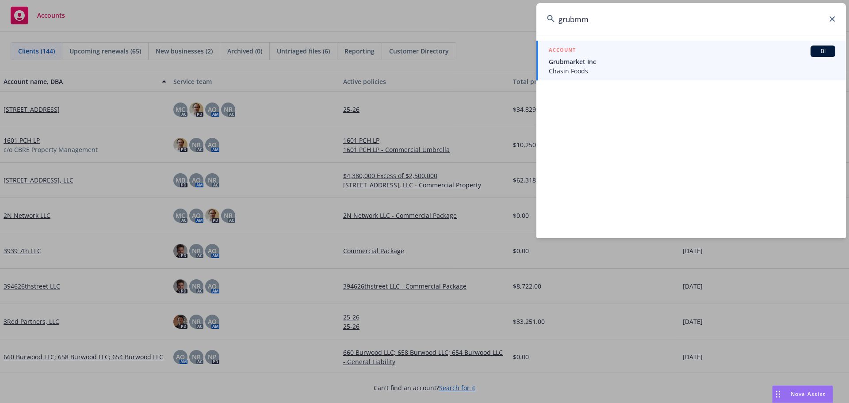
type input "grubm"
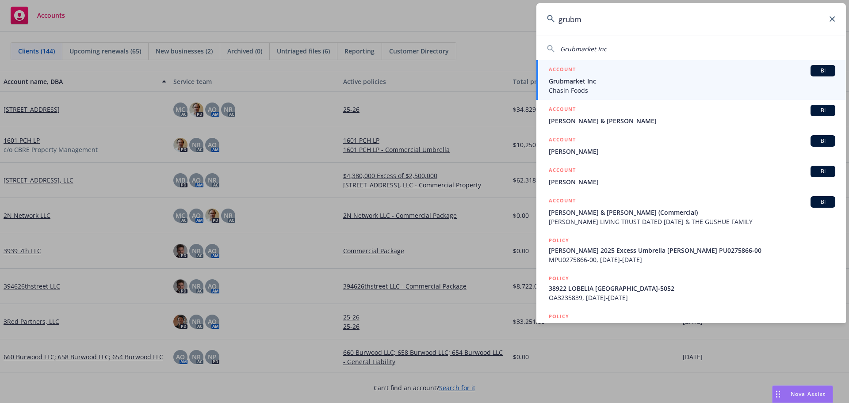
click at [672, 72] on div "ACCOUNT BI" at bounding box center [692, 70] width 287 height 11
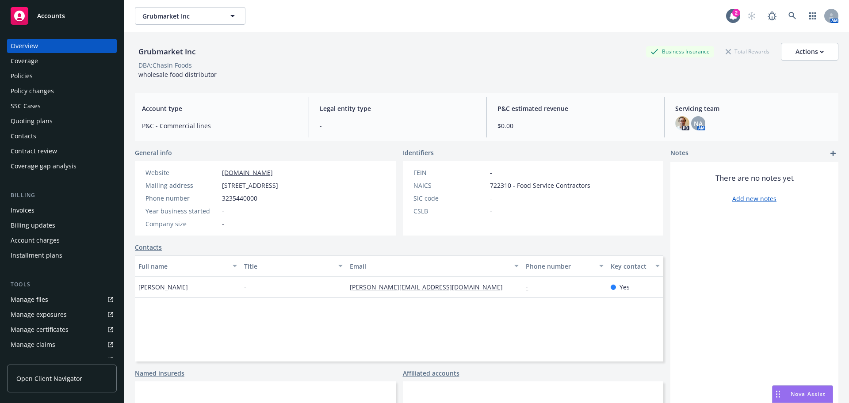
click at [34, 81] on div "Policies" at bounding box center [62, 76] width 103 height 14
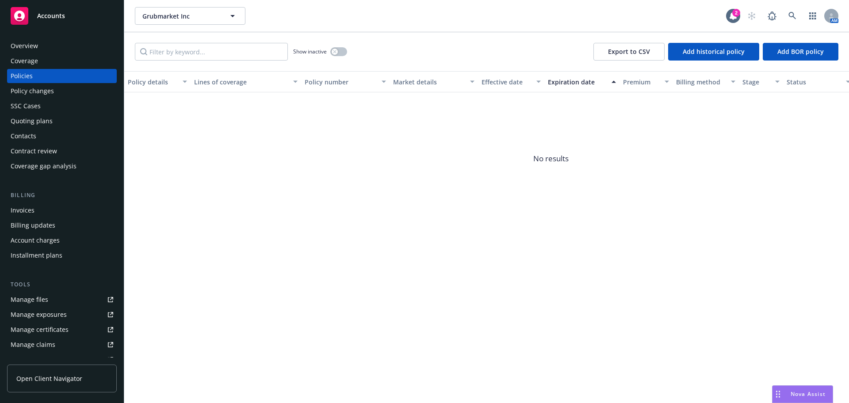
click at [24, 44] on div "Overview" at bounding box center [24, 46] width 27 height 14
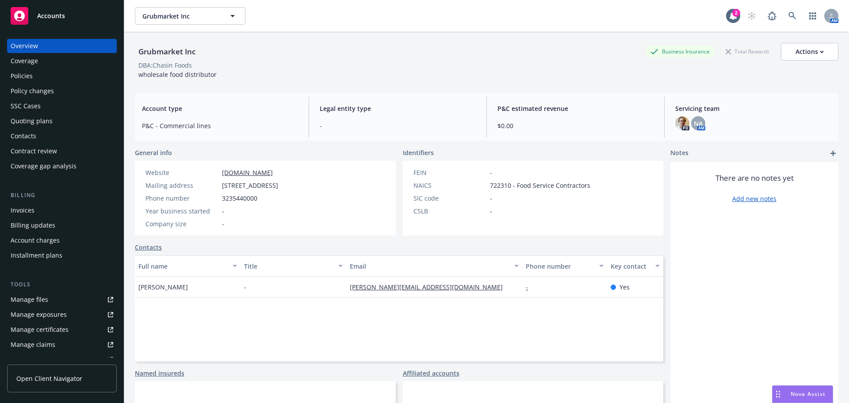
click at [52, 124] on div "Quoting plans" at bounding box center [62, 121] width 103 height 14
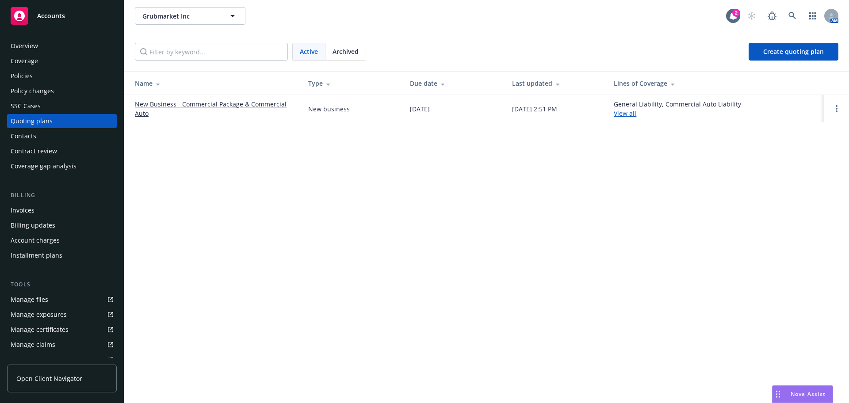
click at [174, 103] on link "New Business - Commercial Package & Commercial Auto" at bounding box center [214, 108] width 159 height 19
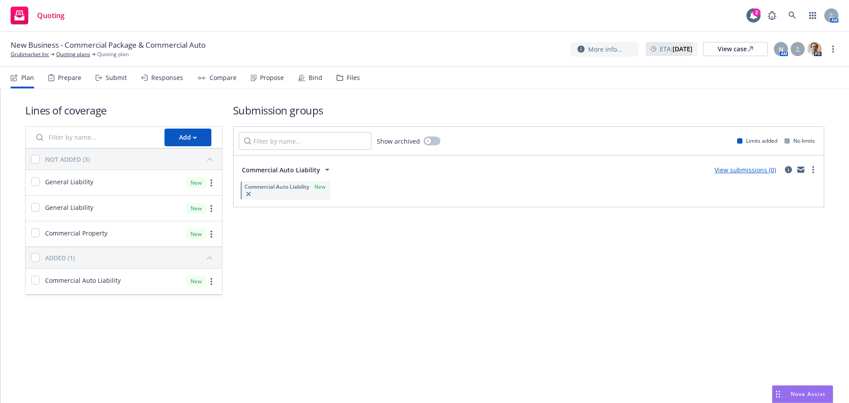
click at [104, 77] on div "Submit" at bounding box center [111, 77] width 31 height 21
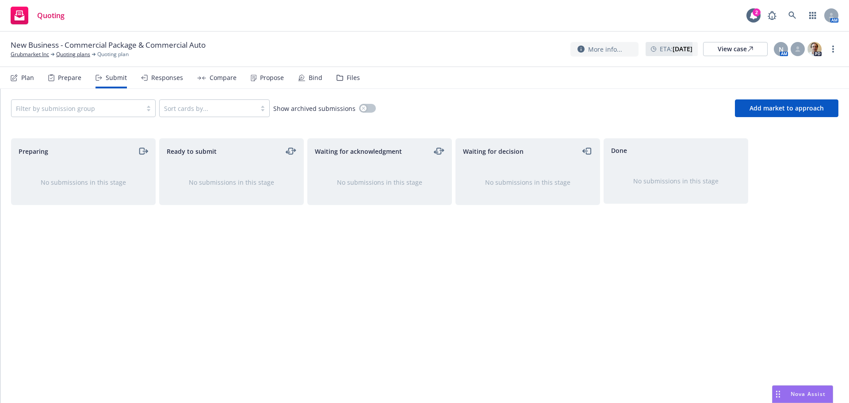
click at [151, 107] on div at bounding box center [148, 108] width 13 height 7
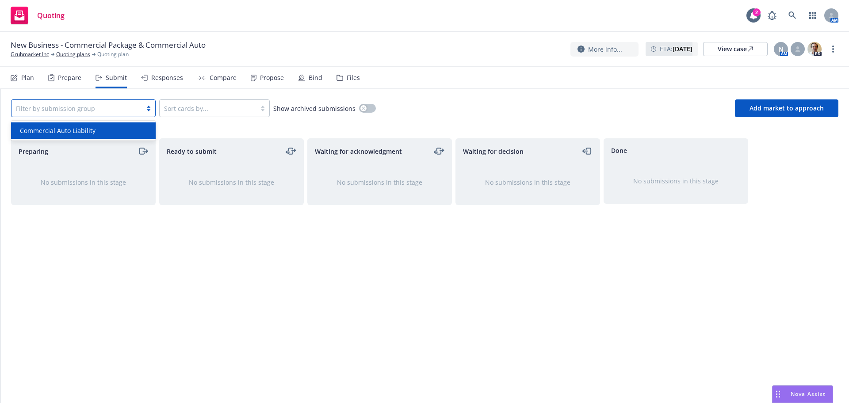
click at [119, 132] on div "Commercial Auto Liability" at bounding box center [83, 130] width 134 height 9
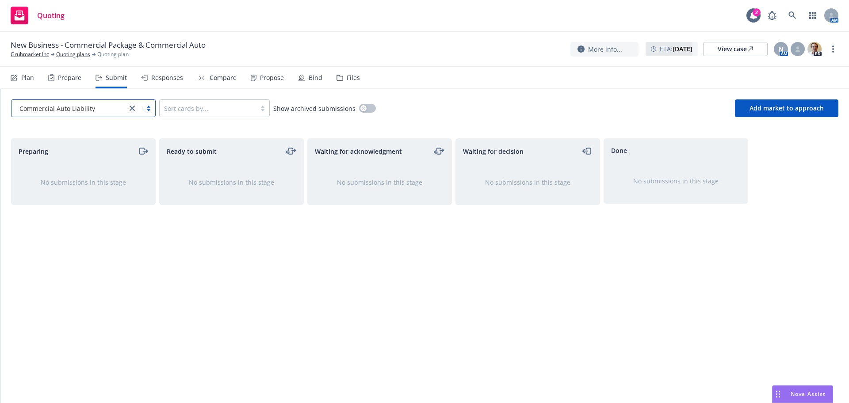
click at [23, 78] on div "Plan" at bounding box center [27, 77] width 13 height 7
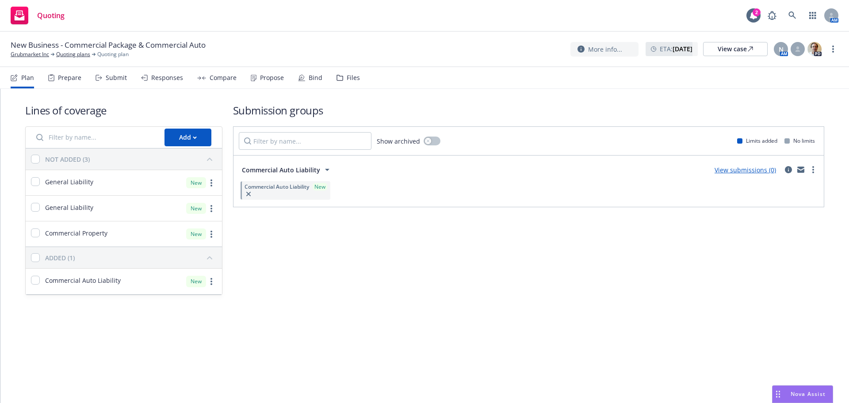
click at [23, 78] on div "Plan" at bounding box center [27, 77] width 13 height 7
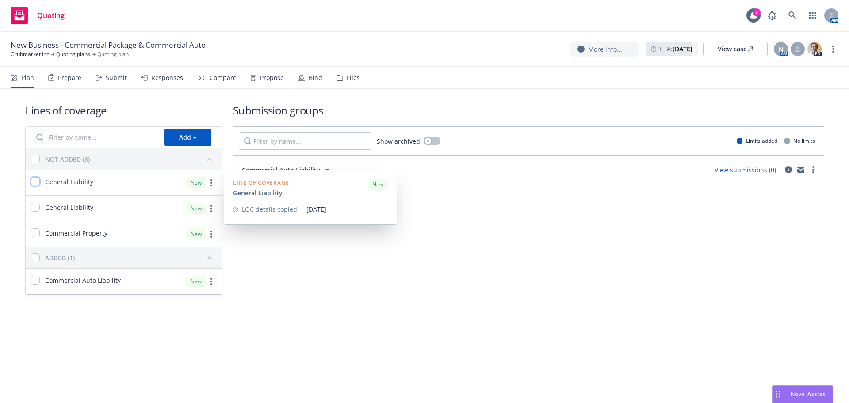
click at [36, 185] on input "checkbox" at bounding box center [35, 181] width 9 height 9
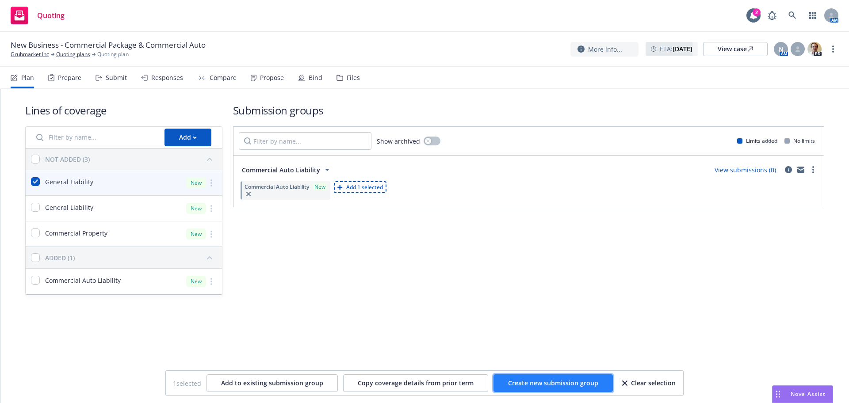
click at [516, 386] on span "Create new submission group" at bounding box center [553, 383] width 90 height 8
checkbox input "false"
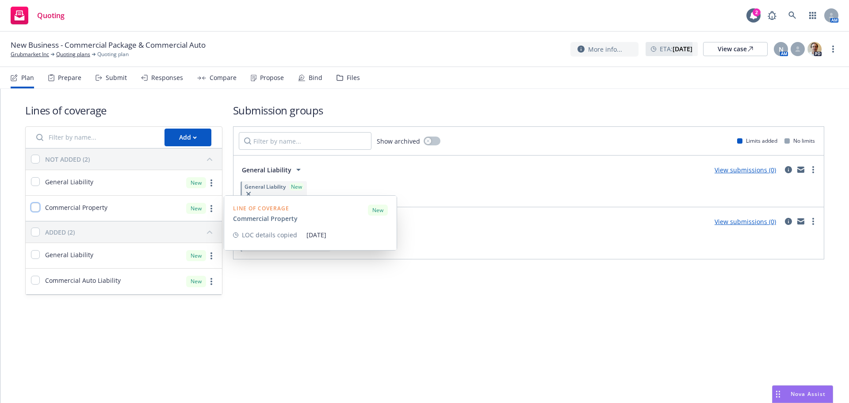
click at [37, 208] on input "checkbox" at bounding box center [35, 207] width 9 height 9
checkbox input "true"
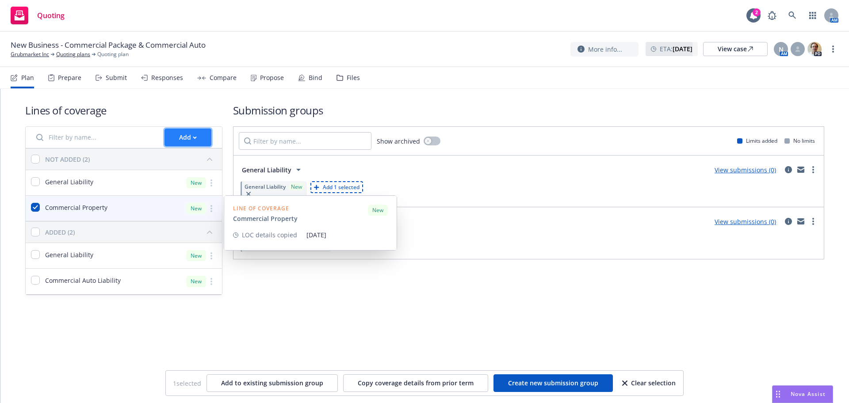
click at [183, 138] on div "Add" at bounding box center [188, 137] width 18 height 17
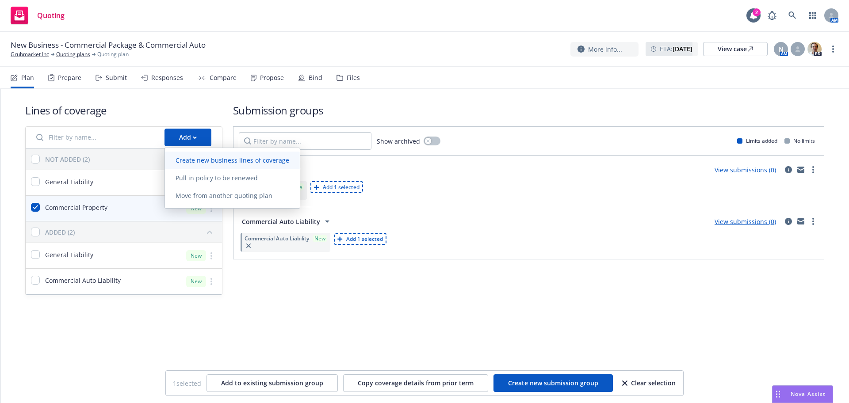
click at [202, 156] on span "Create new business lines of coverage" at bounding box center [232, 160] width 135 height 8
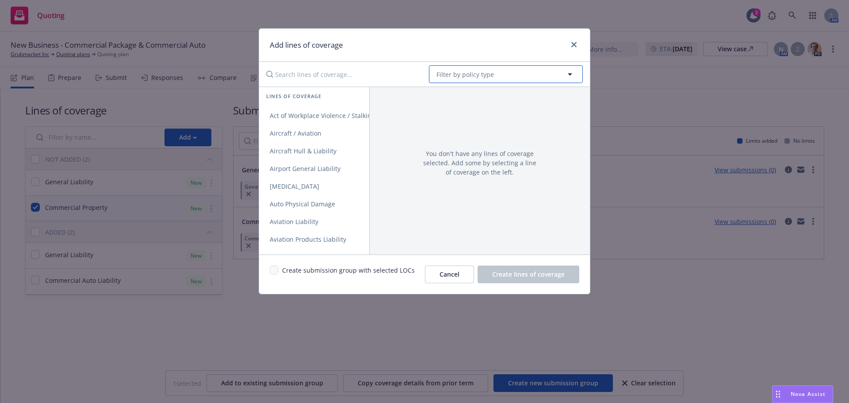
click at [479, 78] on span "Filter by policy type" at bounding box center [464, 74] width 57 height 9
type input "commercial package"
click at [480, 100] on strong "Commercial Package" at bounding box center [470, 99] width 62 height 8
click at [445, 281] on button "Cancel" at bounding box center [449, 275] width 49 height 18
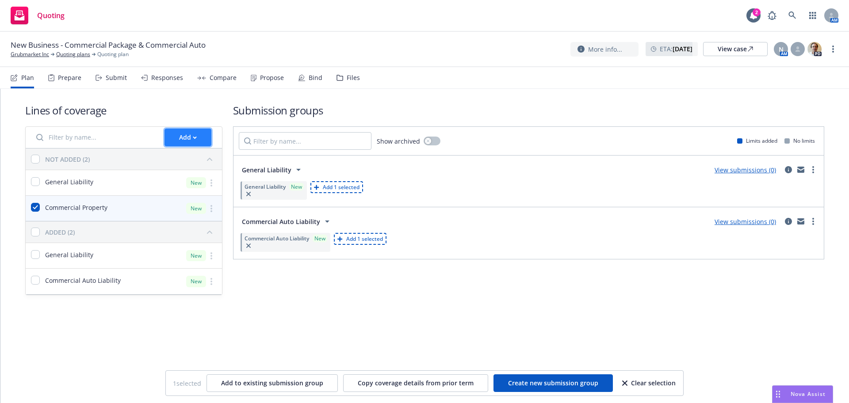
click at [178, 136] on button "Add" at bounding box center [187, 138] width 47 height 18
click at [290, 287] on div "Submission groups Show archived Limits added No limits General Liability View s…" at bounding box center [528, 199] width 591 height 192
click at [181, 138] on div "Add" at bounding box center [188, 137] width 18 height 17
click at [286, 288] on div "Submission groups Show archived Limits added No limits General Liability View s…" at bounding box center [528, 199] width 591 height 192
click at [197, 143] on button "Add" at bounding box center [187, 138] width 47 height 18
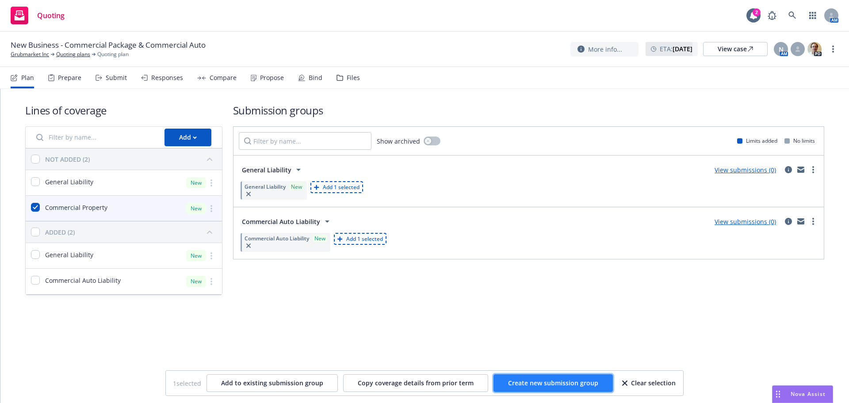
click at [596, 383] on button "Create new submission group" at bounding box center [552, 383] width 119 height 18
checkbox input "false"
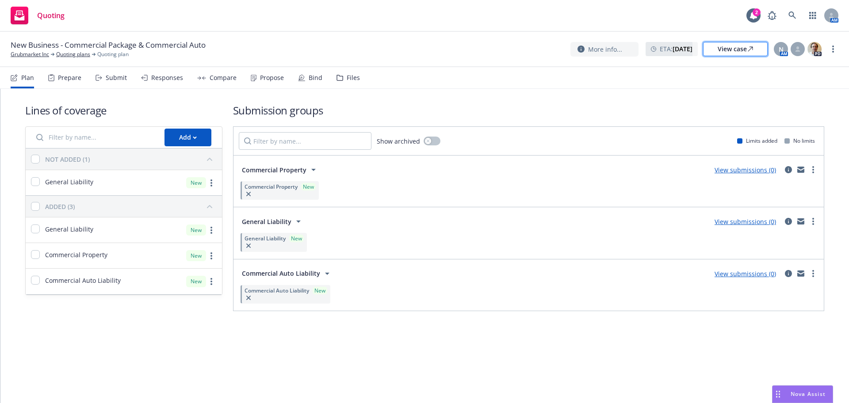
click at [718, 48] on div "View case" at bounding box center [735, 48] width 35 height 13
click at [338, 75] on icon at bounding box center [339, 78] width 7 height 6
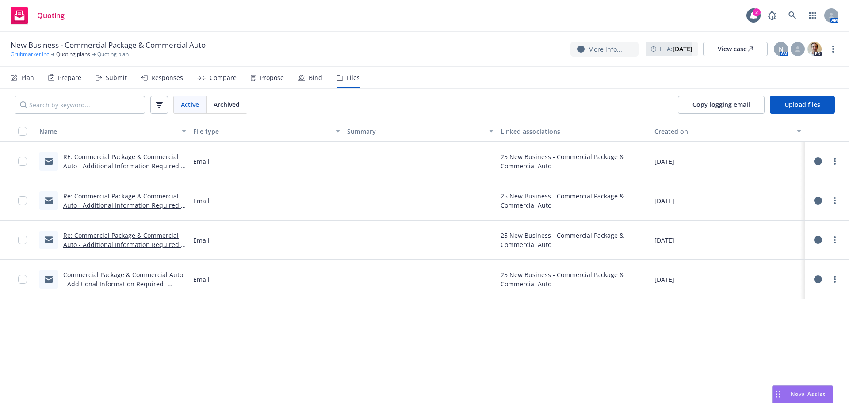
click at [38, 56] on link "Grubmarket Inc" at bounding box center [30, 54] width 38 height 8
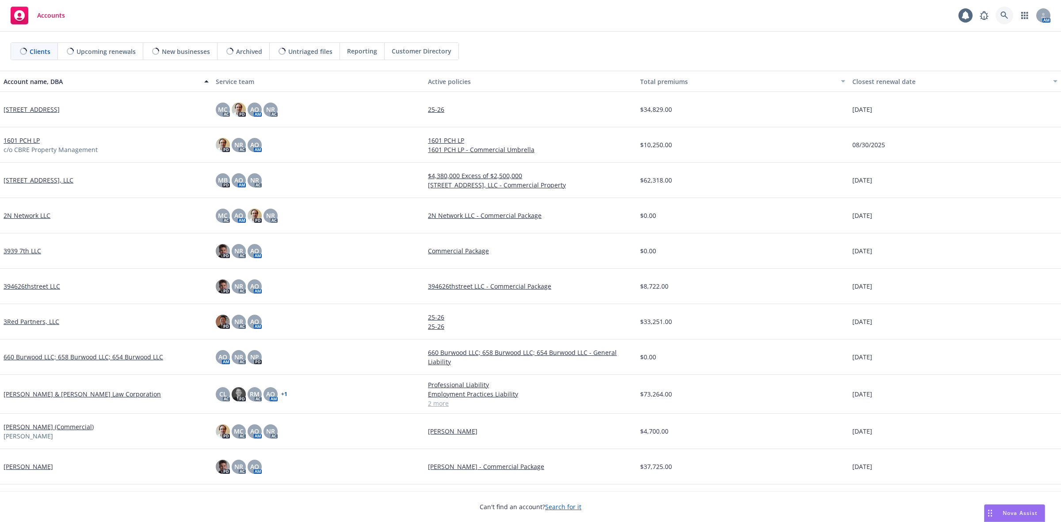
click at [1006, 16] on icon at bounding box center [1005, 15] width 8 height 8
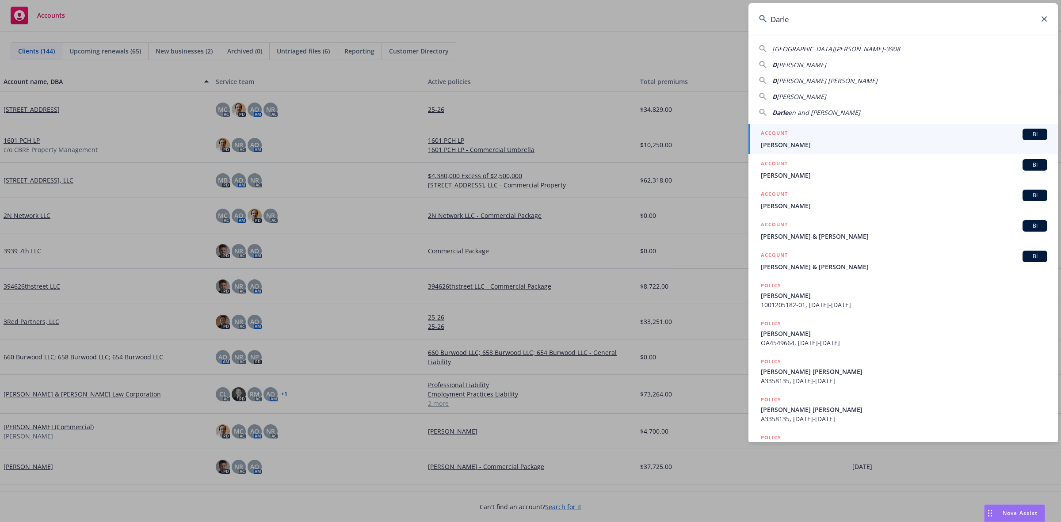
click at [854, 21] on input "Darle" at bounding box center [904, 19] width 310 height 32
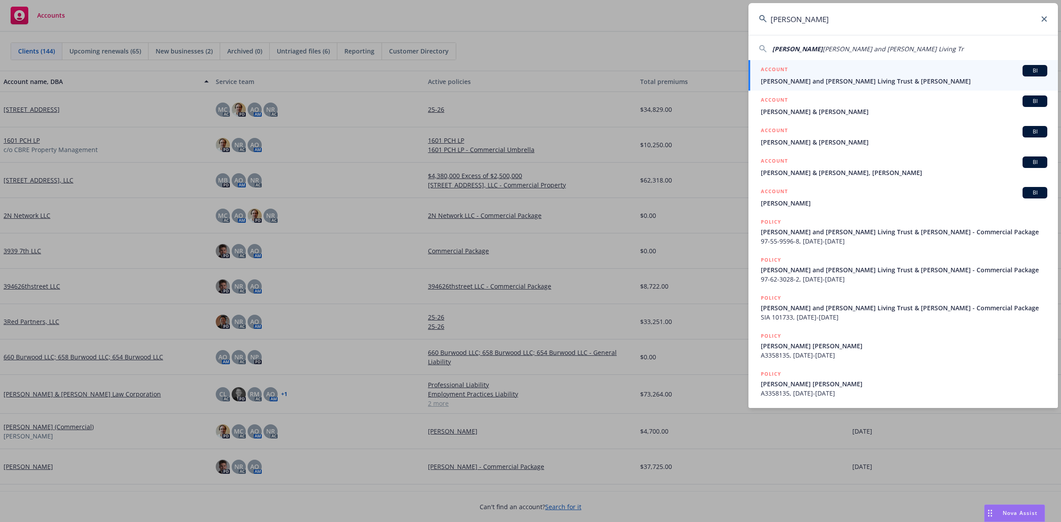
type input "Darlene kar"
click at [843, 73] on div "ACCOUNT BI" at bounding box center [904, 70] width 287 height 11
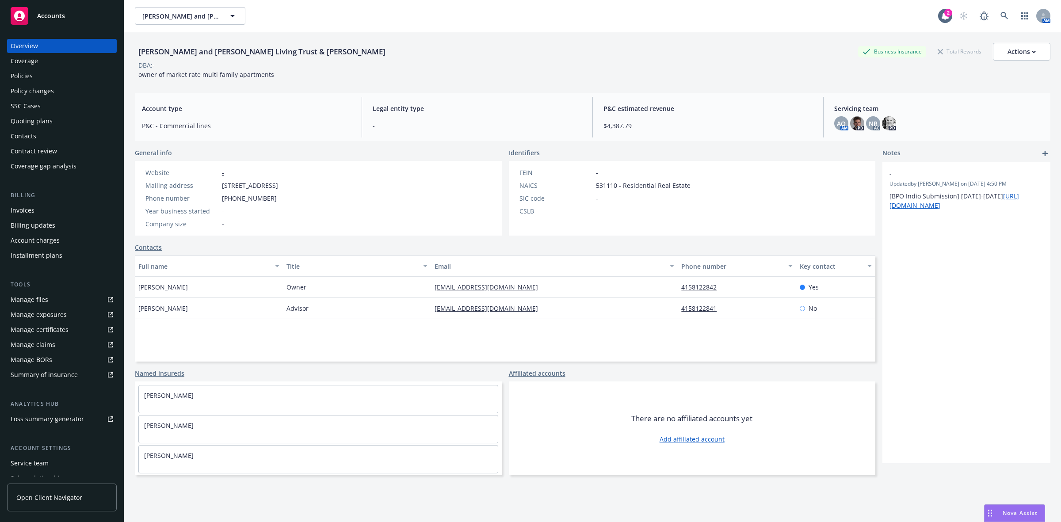
click at [61, 75] on div "Policies" at bounding box center [62, 76] width 103 height 14
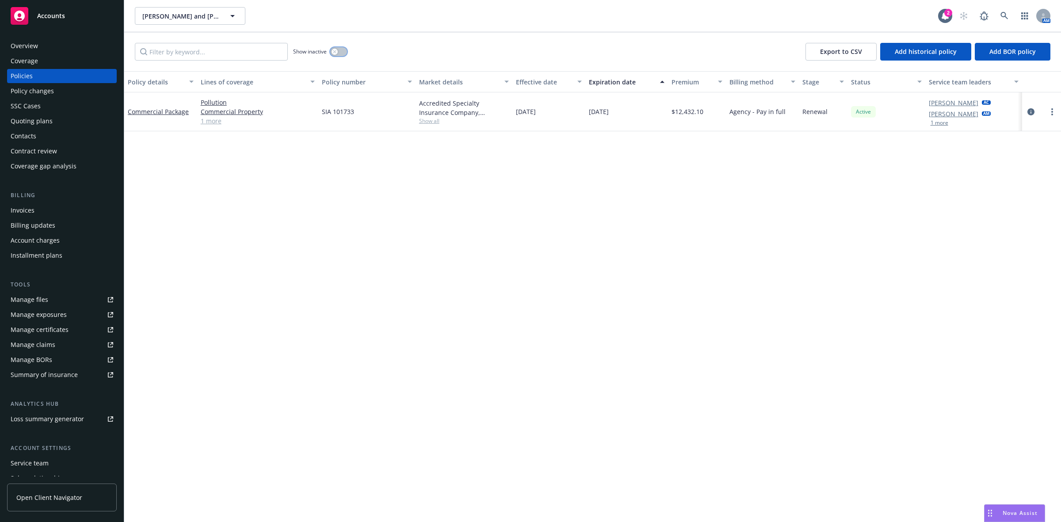
click at [343, 54] on button "button" at bounding box center [338, 51] width 17 height 9
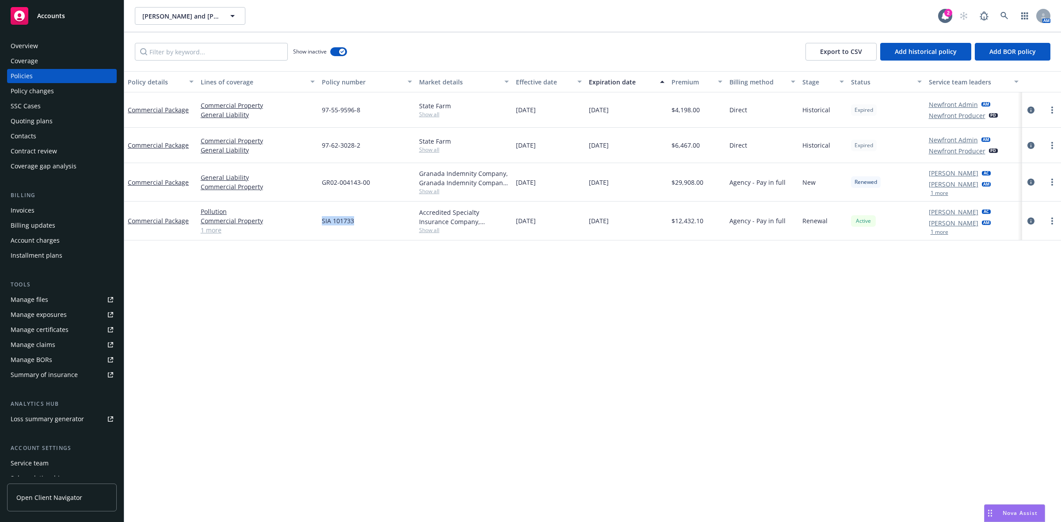
drag, startPoint x: 357, startPoint y: 224, endPoint x: 312, endPoint y: 226, distance: 45.2
click at [312, 226] on div "Commercial Package Pollution Commercial Property General Liability 1 more SIA 1…" at bounding box center [592, 221] width 937 height 39
click at [336, 50] on button "button" at bounding box center [338, 51] width 17 height 9
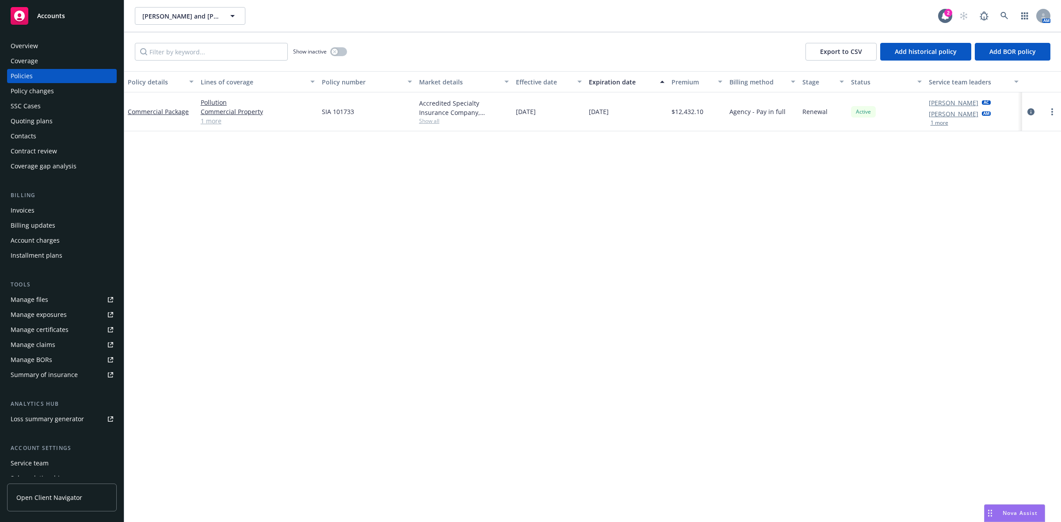
click at [370, 123] on div "SIA 101733" at bounding box center [366, 111] width 97 height 39
click at [432, 118] on span "Show all" at bounding box center [464, 121] width 90 height 8
click at [388, 113] on div "SIA 101733" at bounding box center [366, 111] width 97 height 39
click at [345, 51] on button "button" at bounding box center [338, 51] width 17 height 9
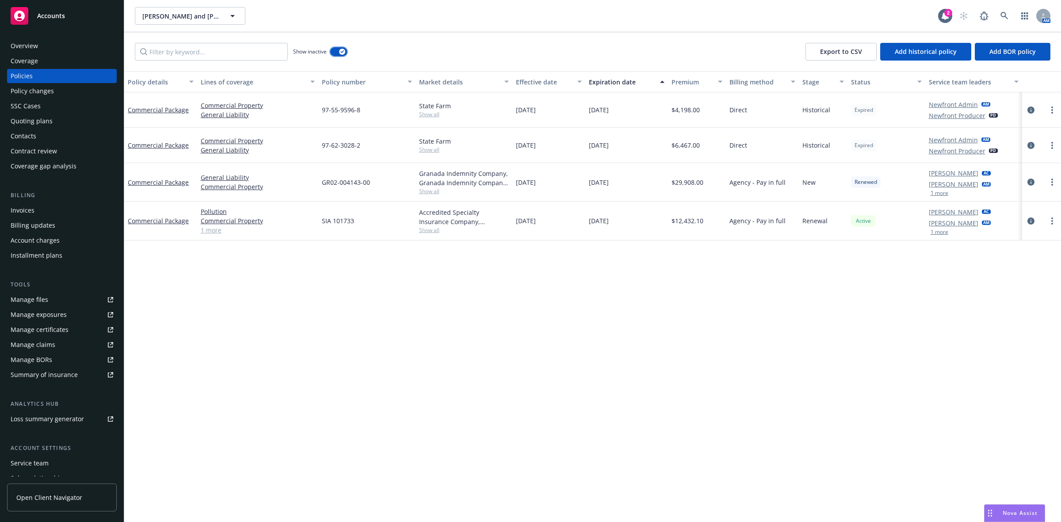
click at [345, 51] on div "button" at bounding box center [342, 52] width 6 height 6
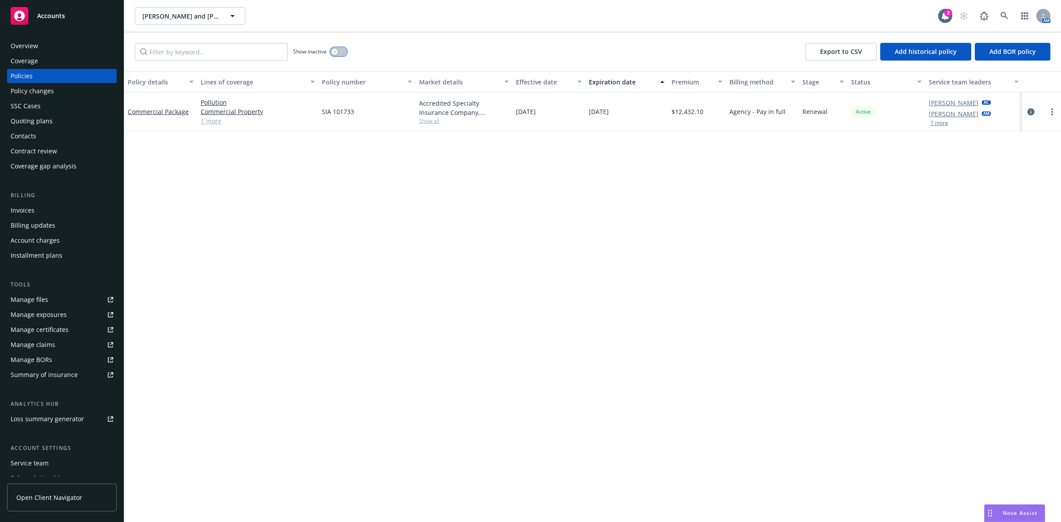
click at [345, 54] on button "button" at bounding box center [338, 51] width 17 height 9
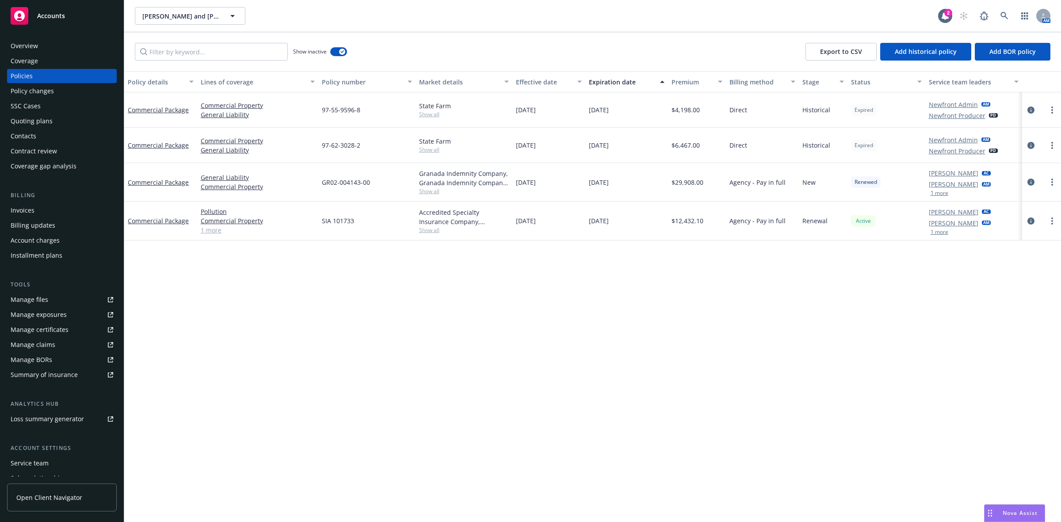
click at [46, 209] on div "Invoices" at bounding box center [62, 210] width 103 height 14
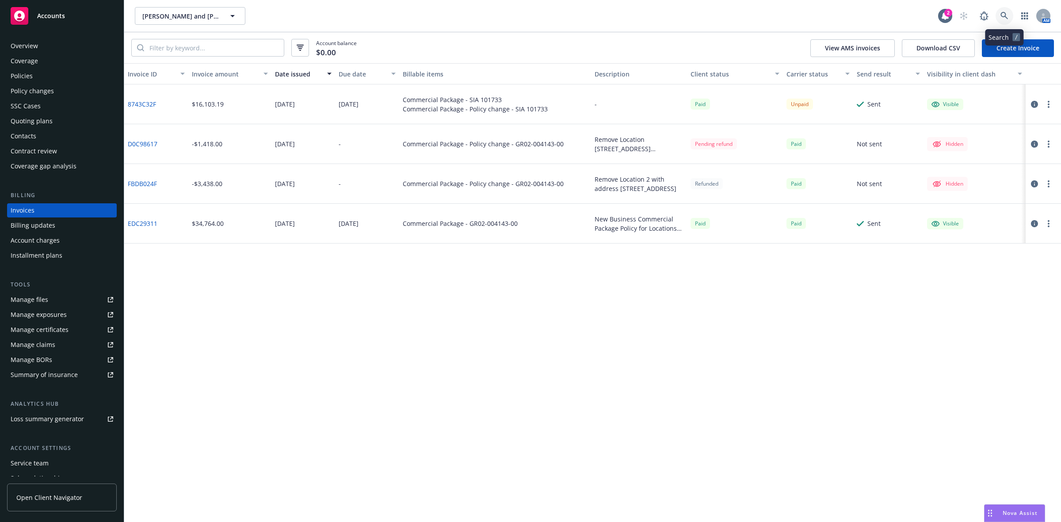
click at [1005, 15] on icon at bounding box center [1005, 16] width 8 height 8
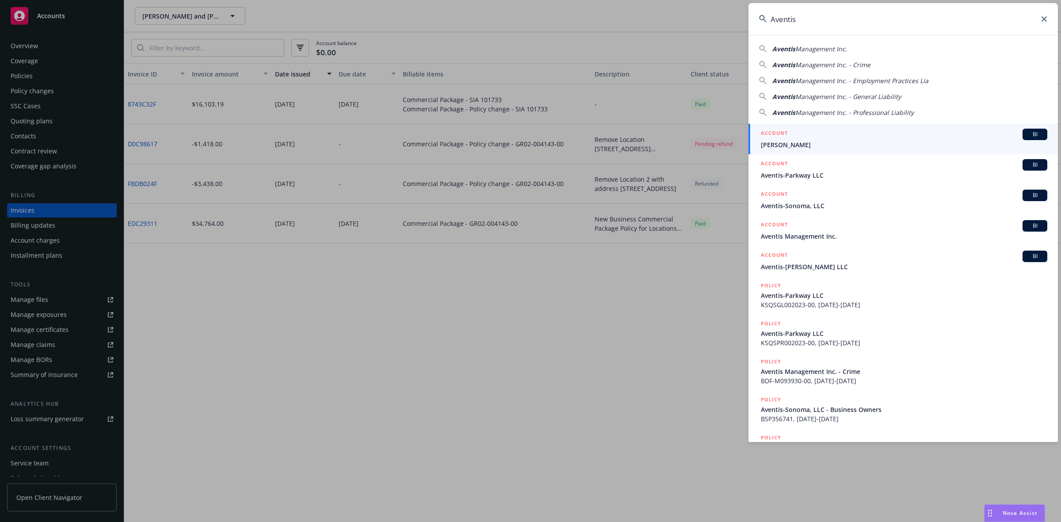
click at [823, 47] on span "Management Inc." at bounding box center [821, 49] width 52 height 8
type input "Aventis Management Inc."
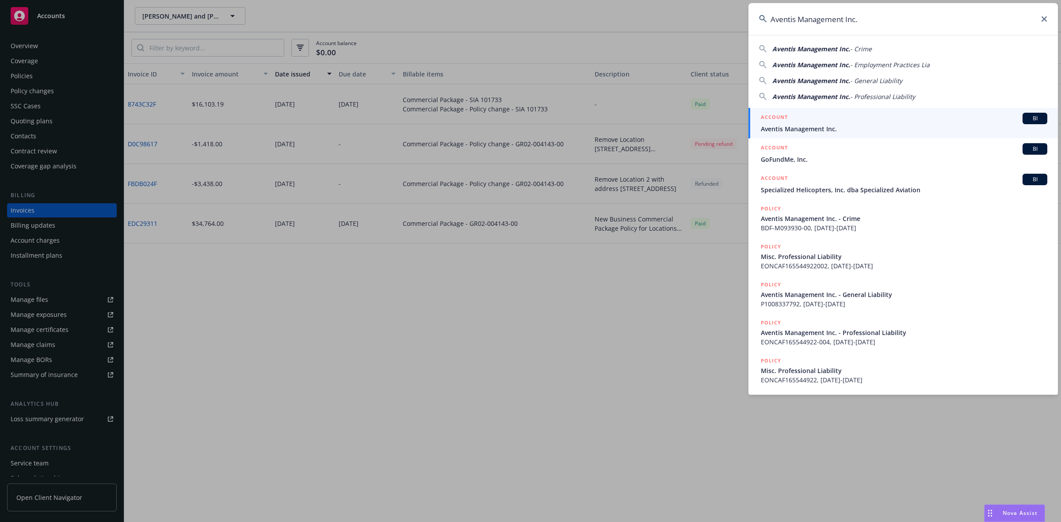
click at [774, 118] on h5 "ACCOUNT" at bounding box center [774, 118] width 27 height 11
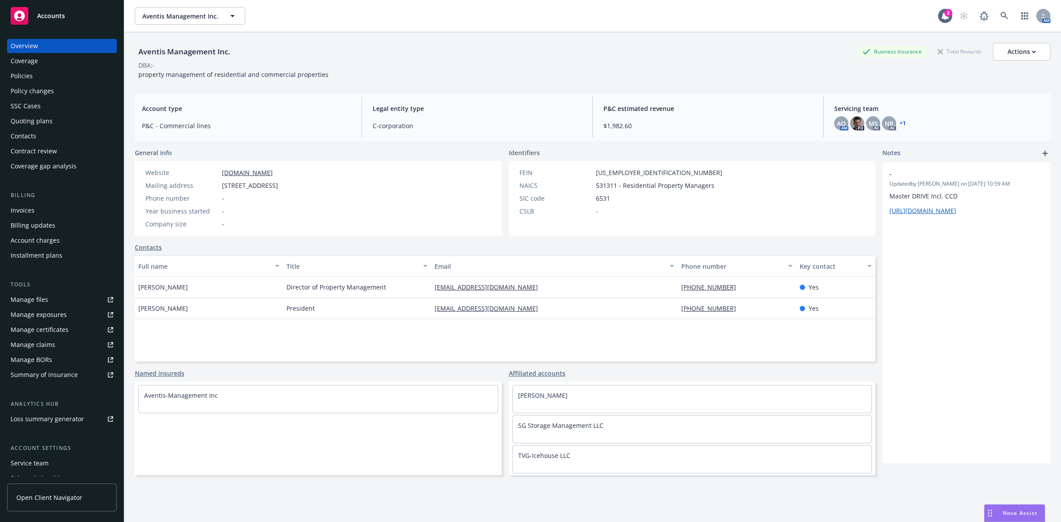
click at [24, 297] on div "Manage files" at bounding box center [30, 300] width 38 height 14
click at [1001, 14] on icon at bounding box center [1005, 16] width 8 height 8
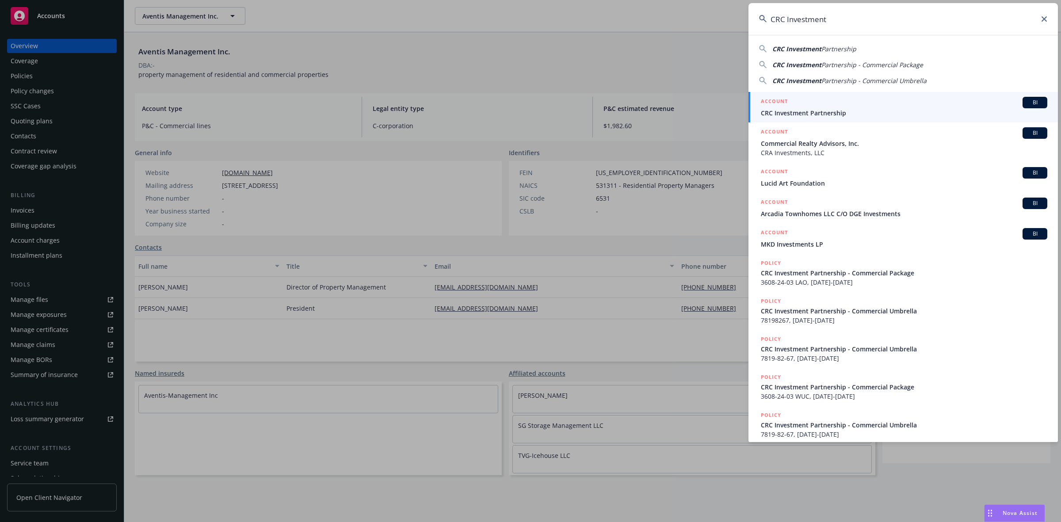
type input "CRC Investment"
click at [862, 105] on div "ACCOUNT BI" at bounding box center [904, 102] width 287 height 11
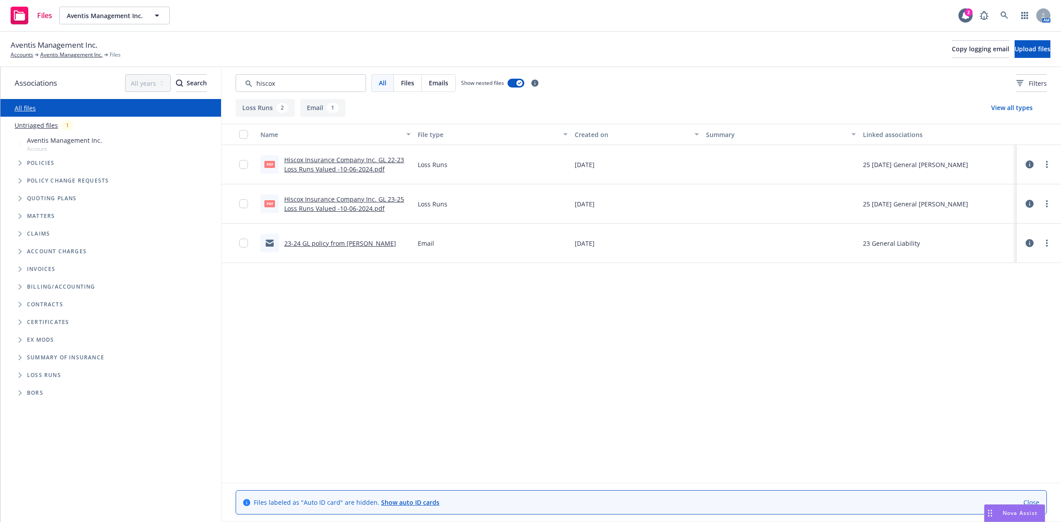
type input "hiscox"
click at [316, 240] on link "23-24 GL policy from [PERSON_NAME]" at bounding box center [340, 243] width 112 height 8
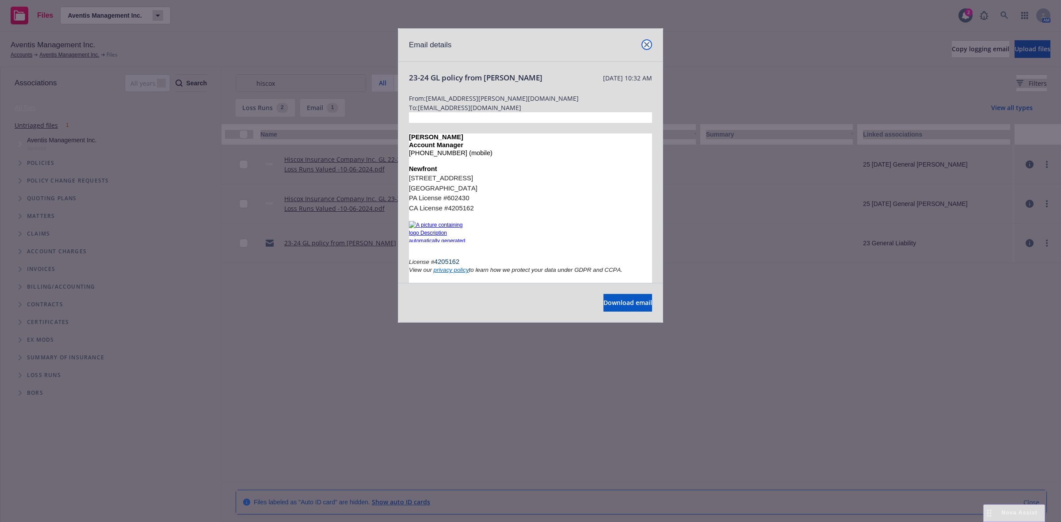
click at [647, 43] on icon "close" at bounding box center [646, 44] width 5 height 5
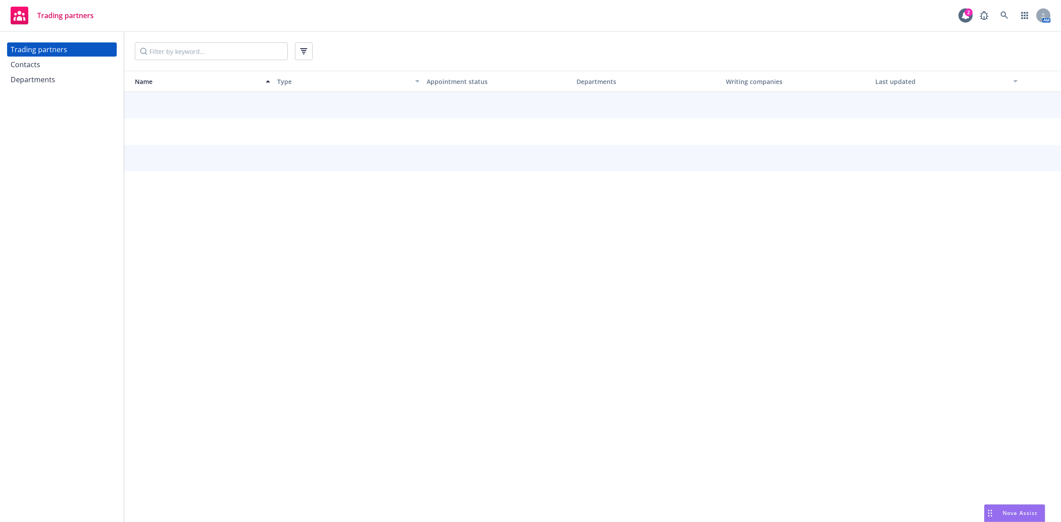
click at [78, 64] on div "Contacts" at bounding box center [62, 64] width 103 height 14
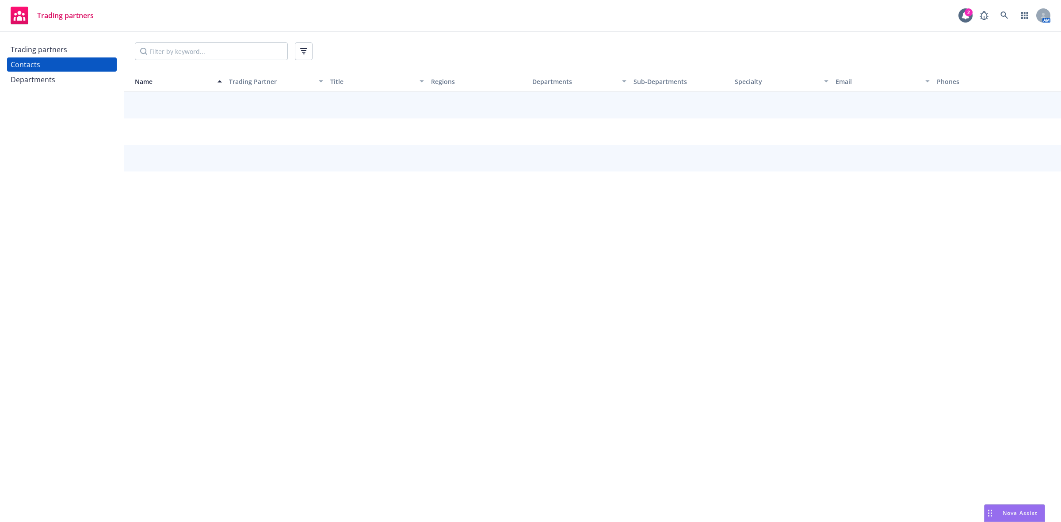
click at [212, 51] on input "Filter by keyword..." at bounding box center [211, 51] width 153 height 18
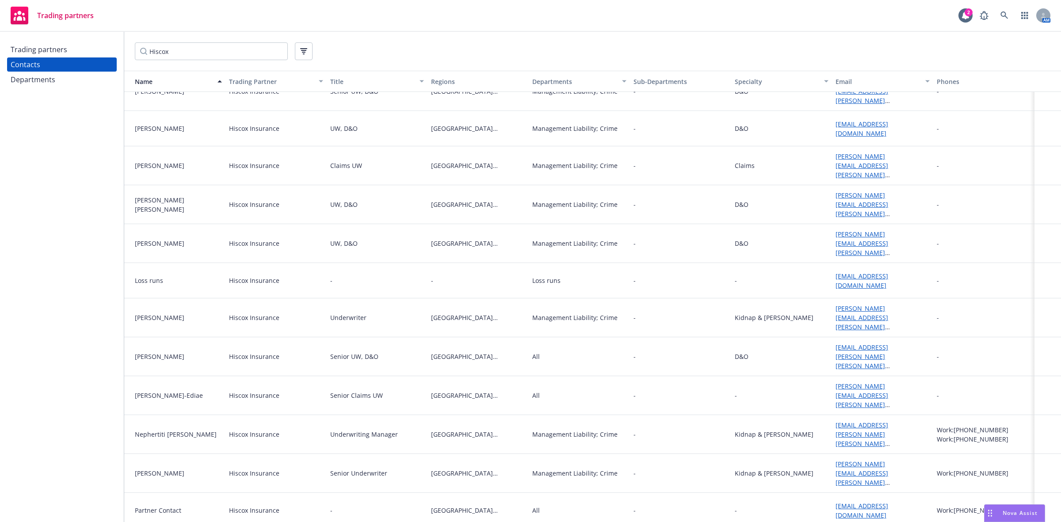
scroll to position [100, 0]
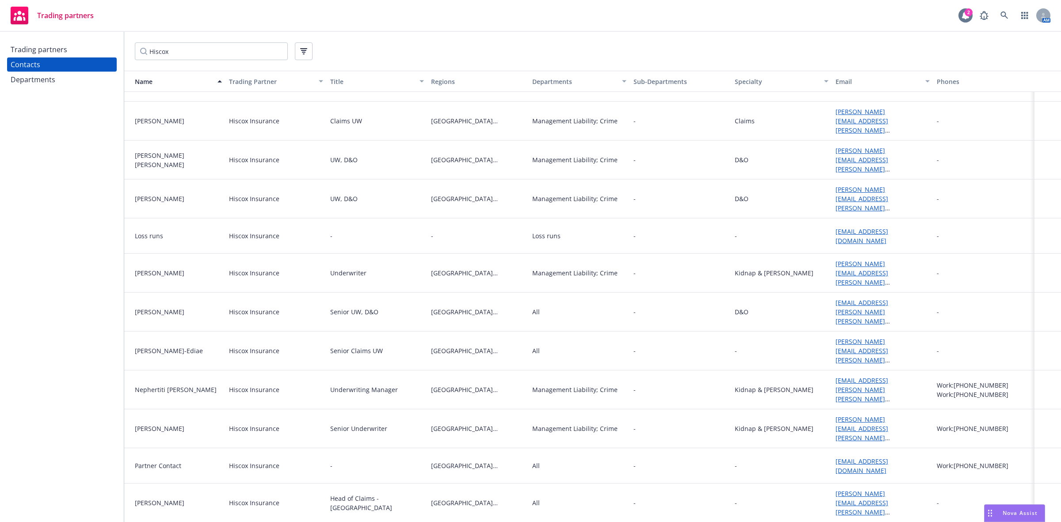
click at [963, 20] on icon at bounding box center [965, 15] width 9 height 9
click at [199, 53] on input "Hiscox" at bounding box center [211, 51] width 153 height 18
drag, startPoint x: 199, startPoint y: 53, endPoint x: 84, endPoint y: 58, distance: 115.5
click at [84, 58] on div "Trading partners Contacts Departments Hiscox Name Trading Partner Title Regions…" at bounding box center [530, 277] width 1061 height 490
click at [180, 49] on input "Hiscox" at bounding box center [211, 51] width 153 height 18
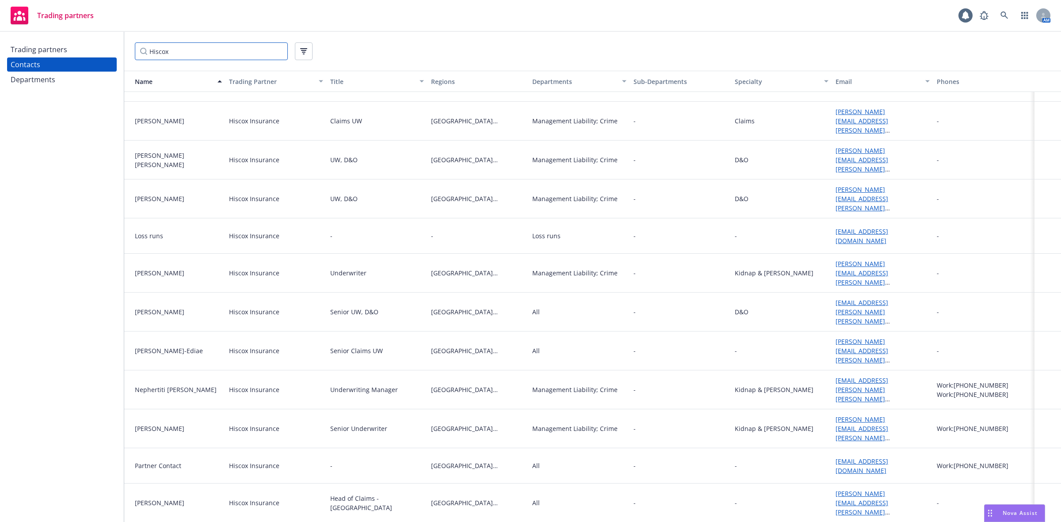
click at [180, 50] on input "Hiscox" at bounding box center [211, 51] width 153 height 18
drag, startPoint x: 180, startPoint y: 50, endPoint x: 168, endPoint y: 50, distance: 11.9
click at [168, 50] on input "Hiscox" at bounding box center [211, 51] width 153 height 18
type input "Chubb"
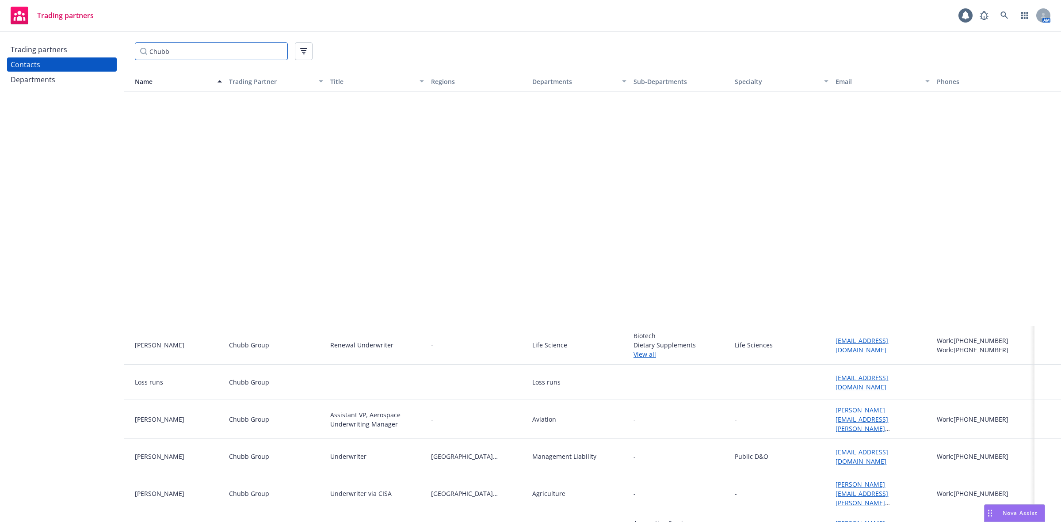
scroll to position [1338, 0]
